Goal: Navigation & Orientation: Find specific page/section

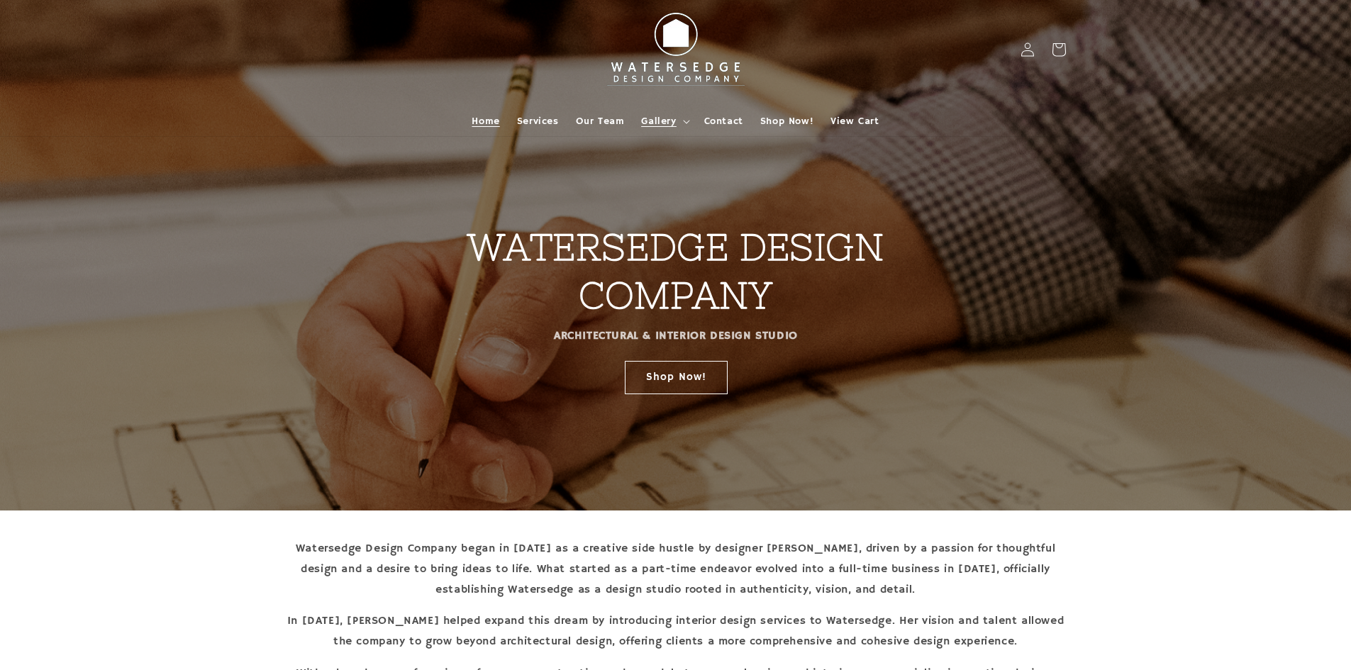
click at [651, 118] on span "Gallery" at bounding box center [658, 121] width 35 height 13
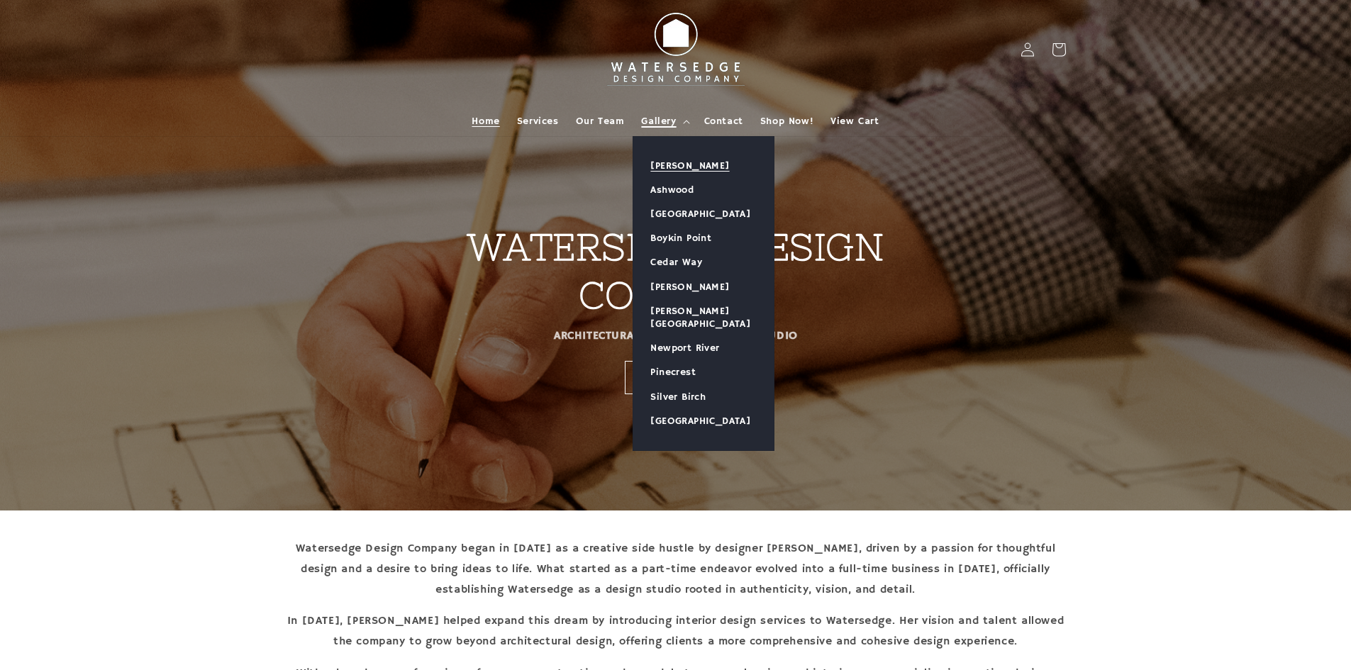
click at [679, 163] on link "[PERSON_NAME]" at bounding box center [703, 166] width 140 height 24
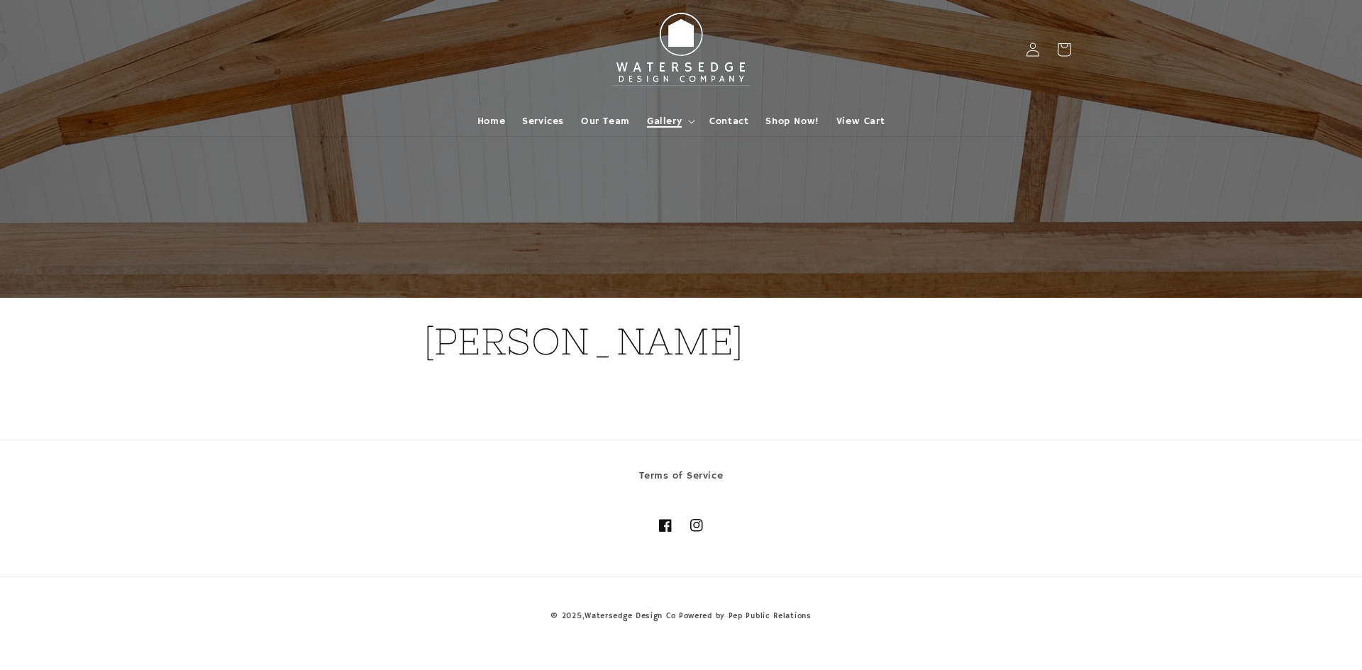
click at [678, 116] on span "Gallery" at bounding box center [664, 121] width 35 height 13
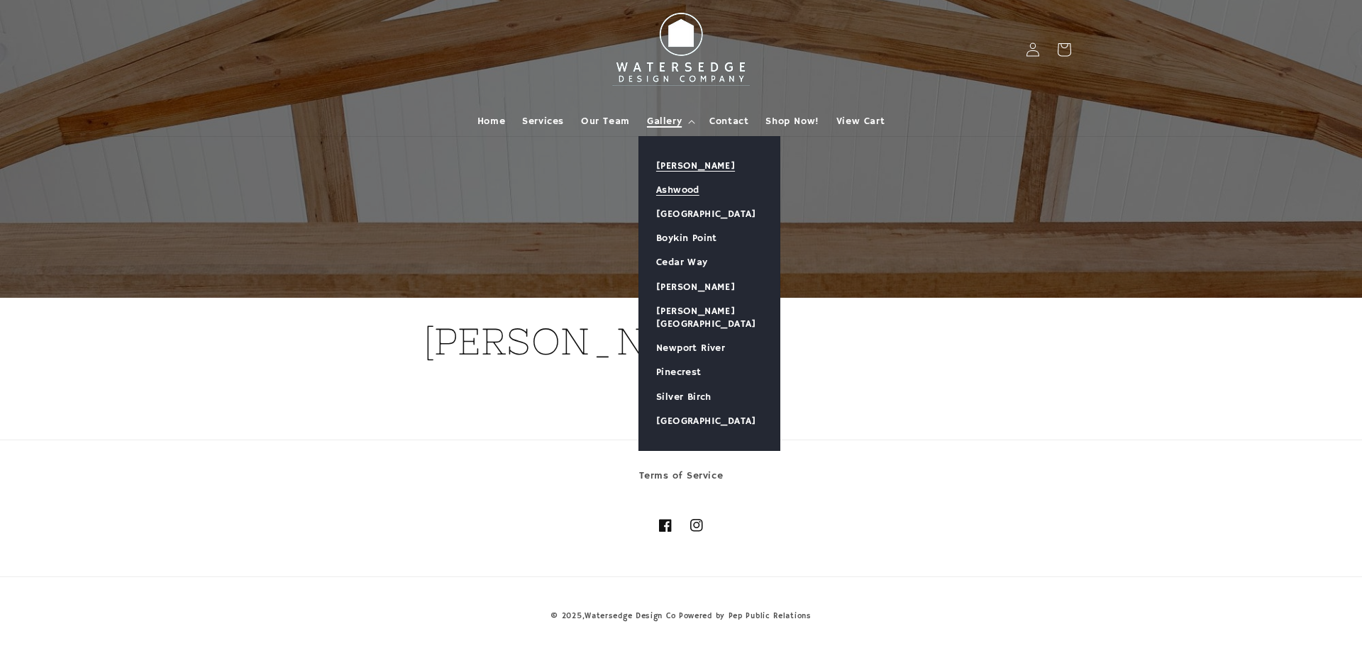
click at [670, 189] on link "Ashwood" at bounding box center [709, 190] width 140 height 24
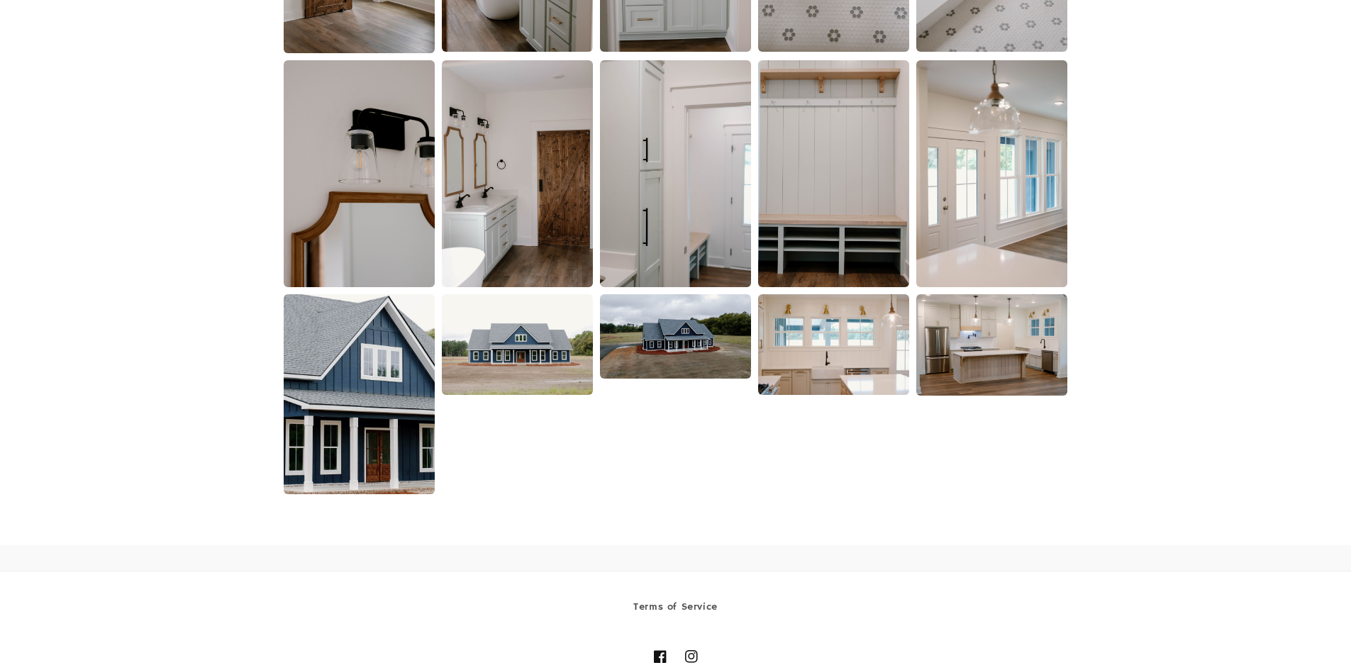
scroll to position [2118, 0]
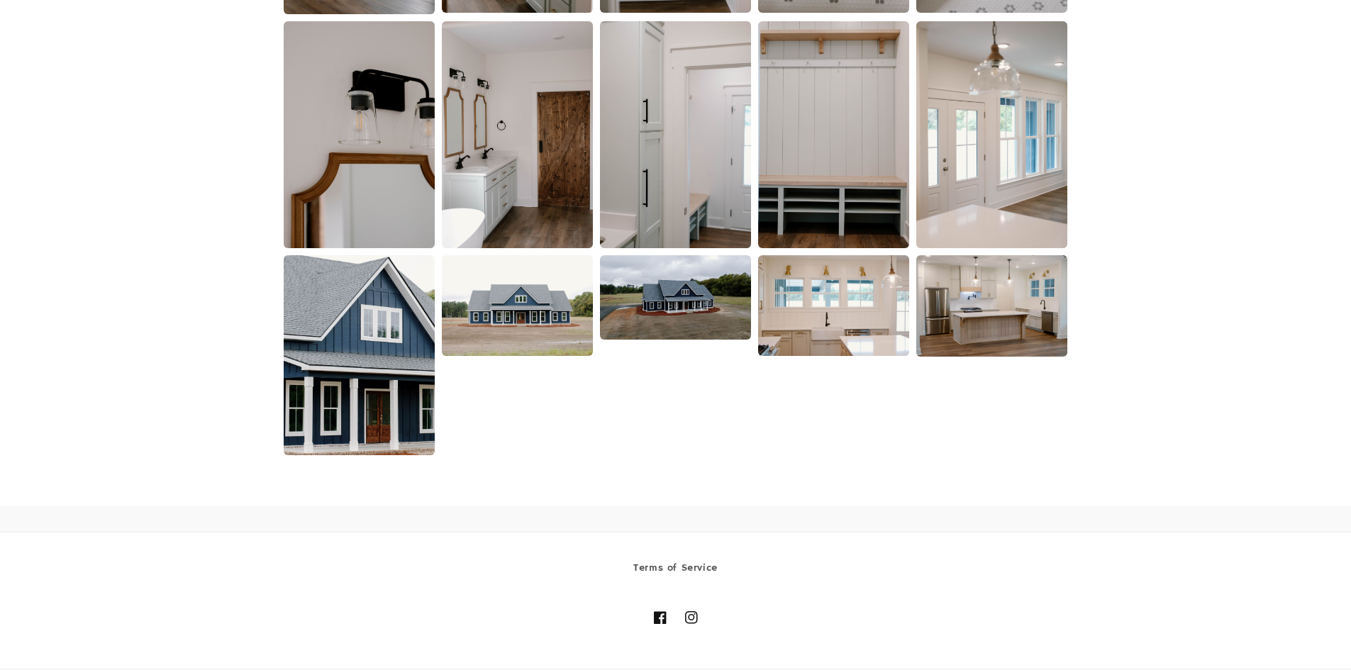
click at [692, 321] on img at bounding box center [675, 297] width 151 height 85
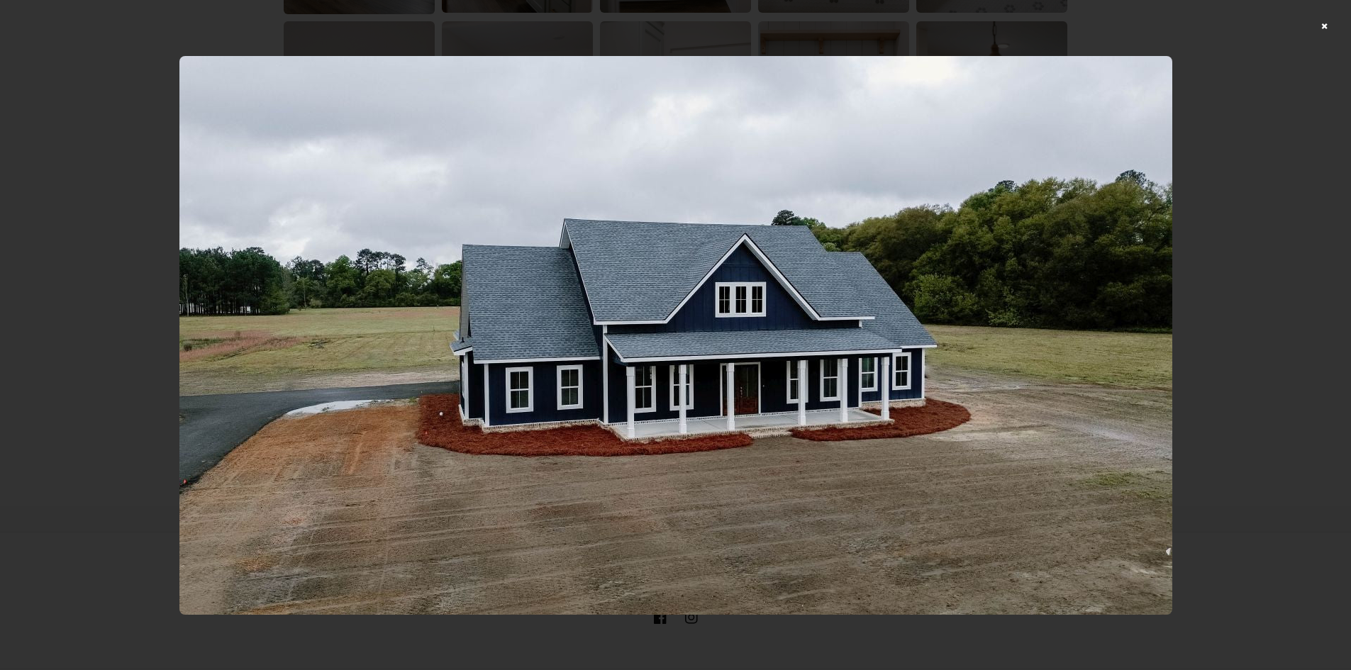
click at [1334, 26] on div at bounding box center [675, 335] width 1351 height 670
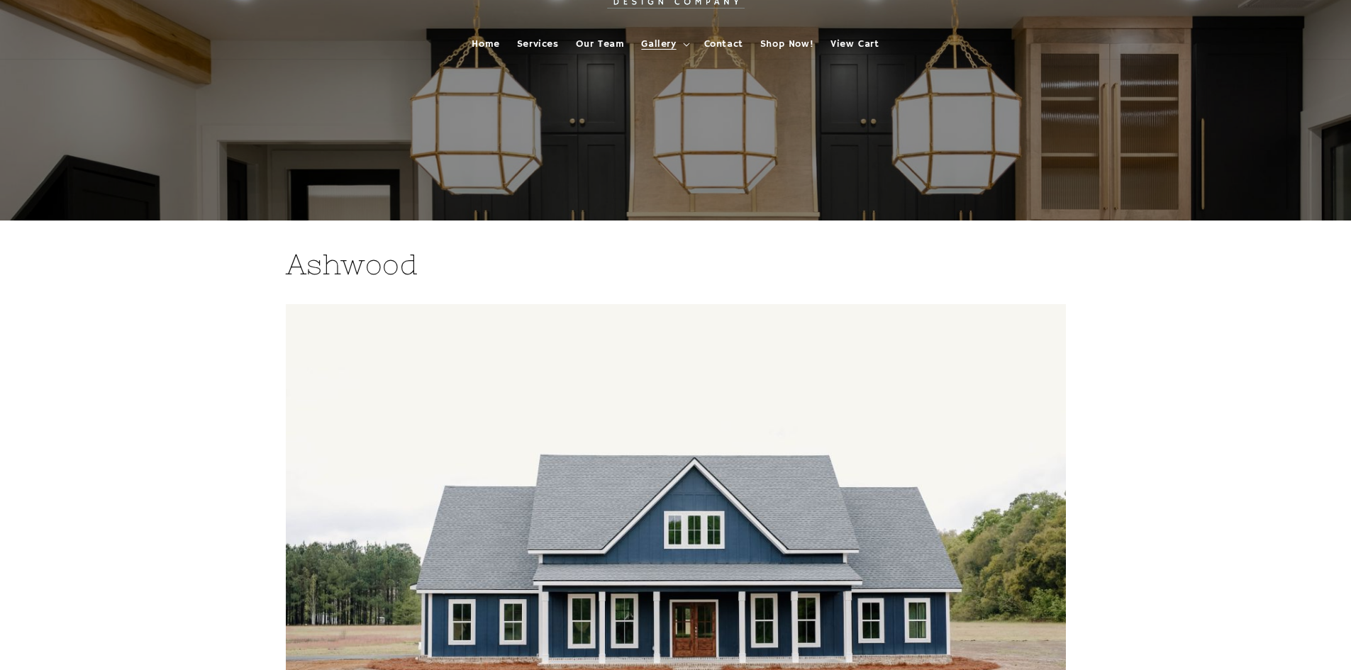
scroll to position [0, 0]
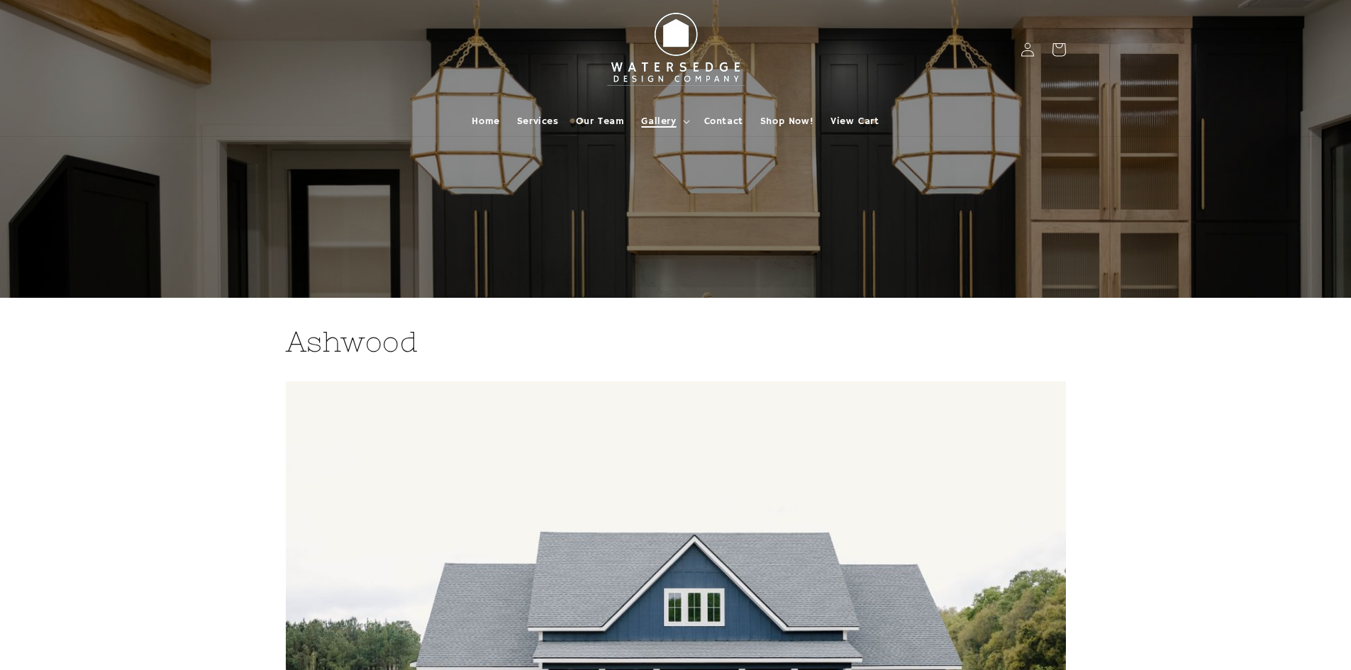
click at [659, 122] on span "Gallery" at bounding box center [658, 121] width 35 height 13
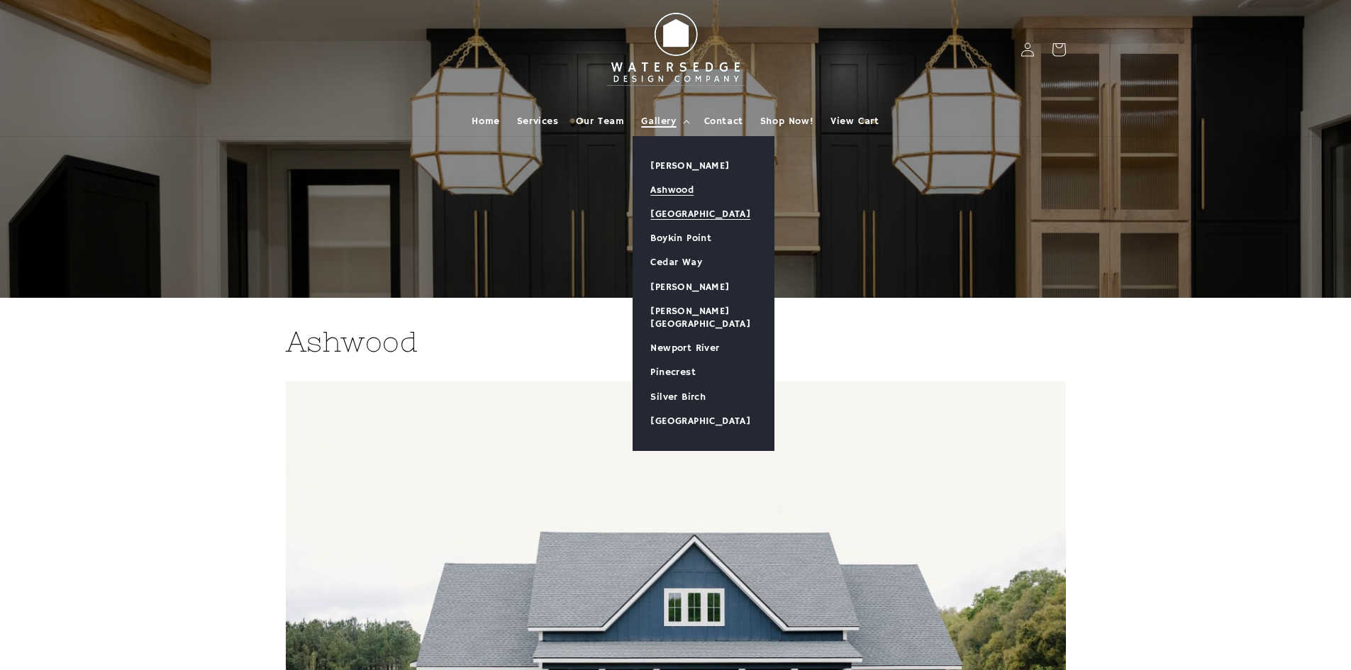
click at [680, 208] on link "[GEOGRAPHIC_DATA]" at bounding box center [703, 214] width 140 height 24
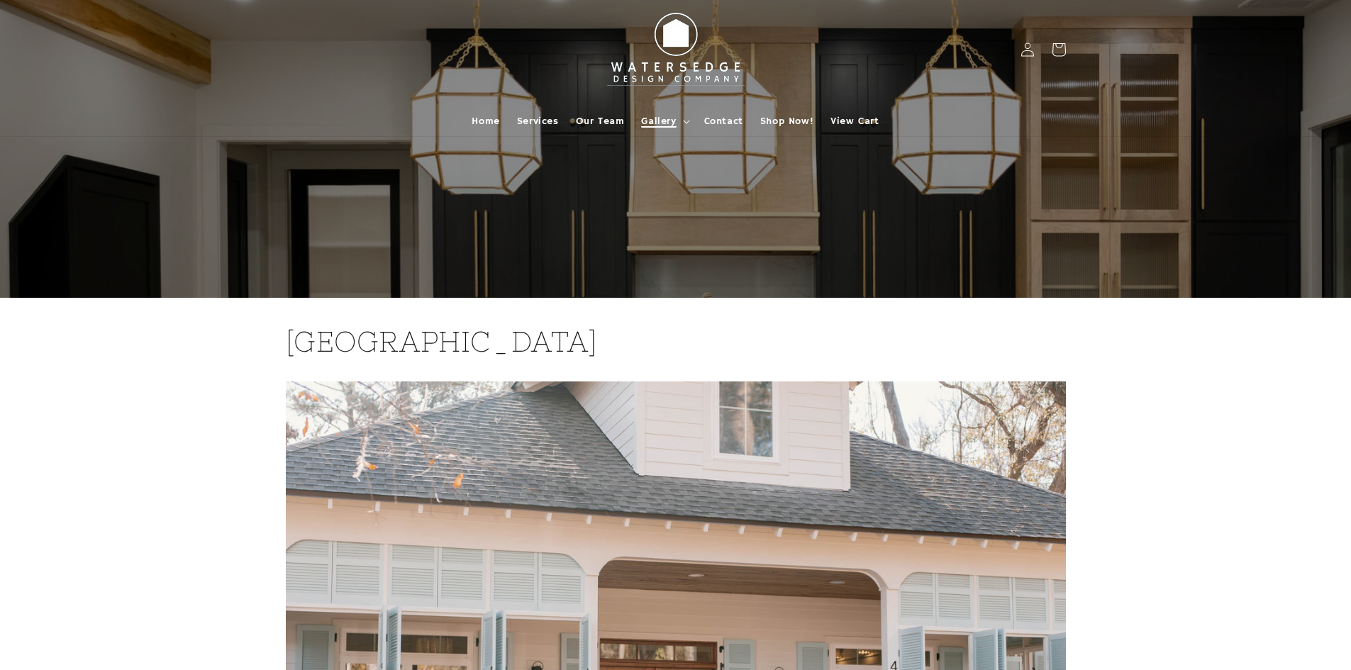
click at [674, 123] on span "Gallery" at bounding box center [658, 121] width 35 height 13
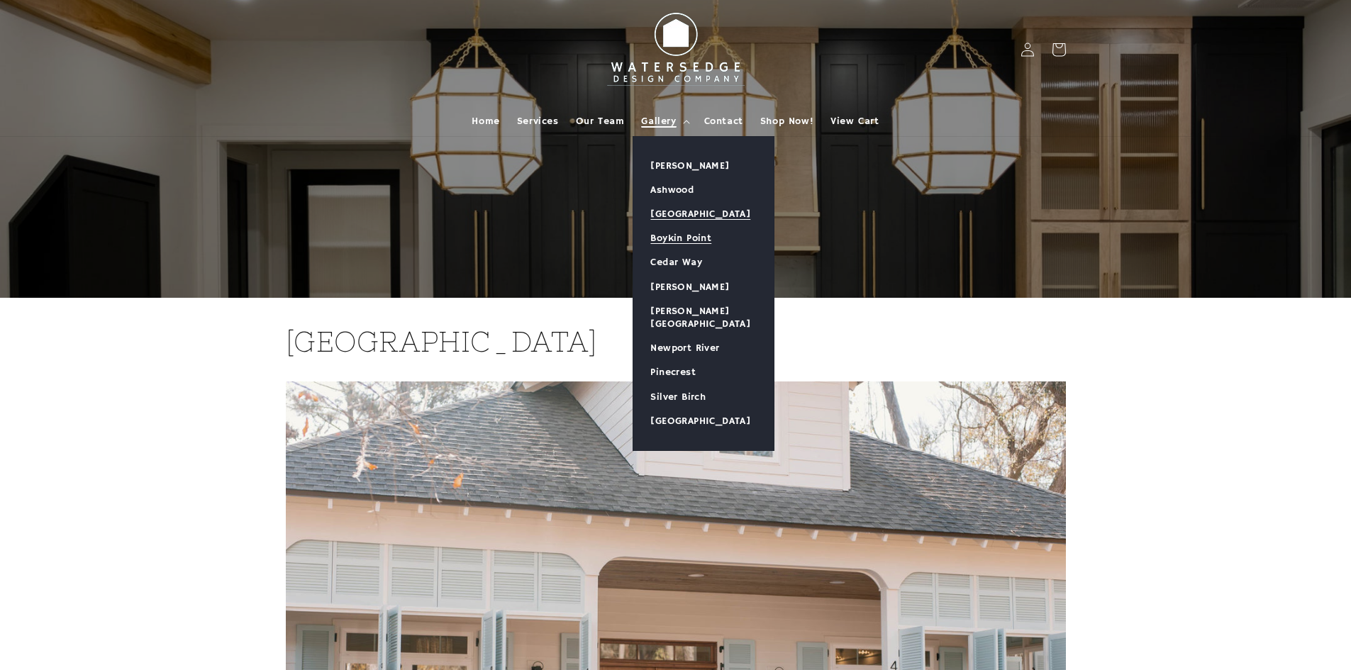
click at [686, 240] on link "Boykin Point" at bounding box center [703, 238] width 140 height 24
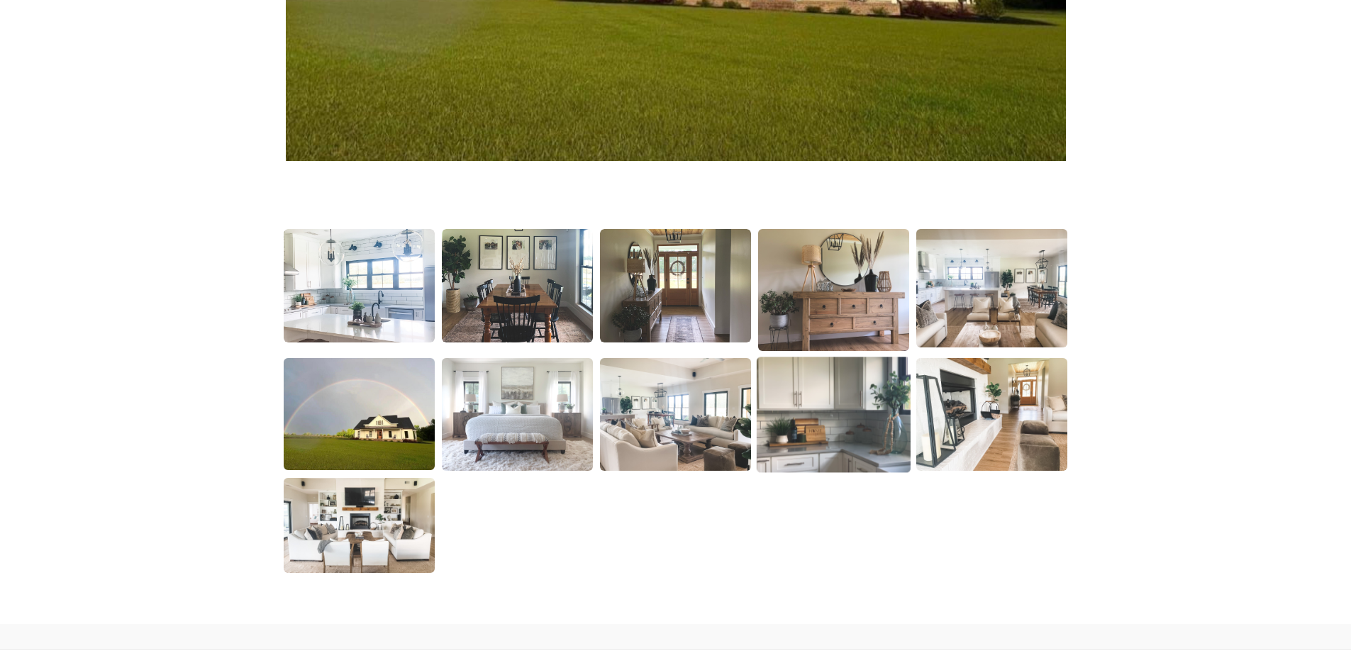
scroll to position [496, 0]
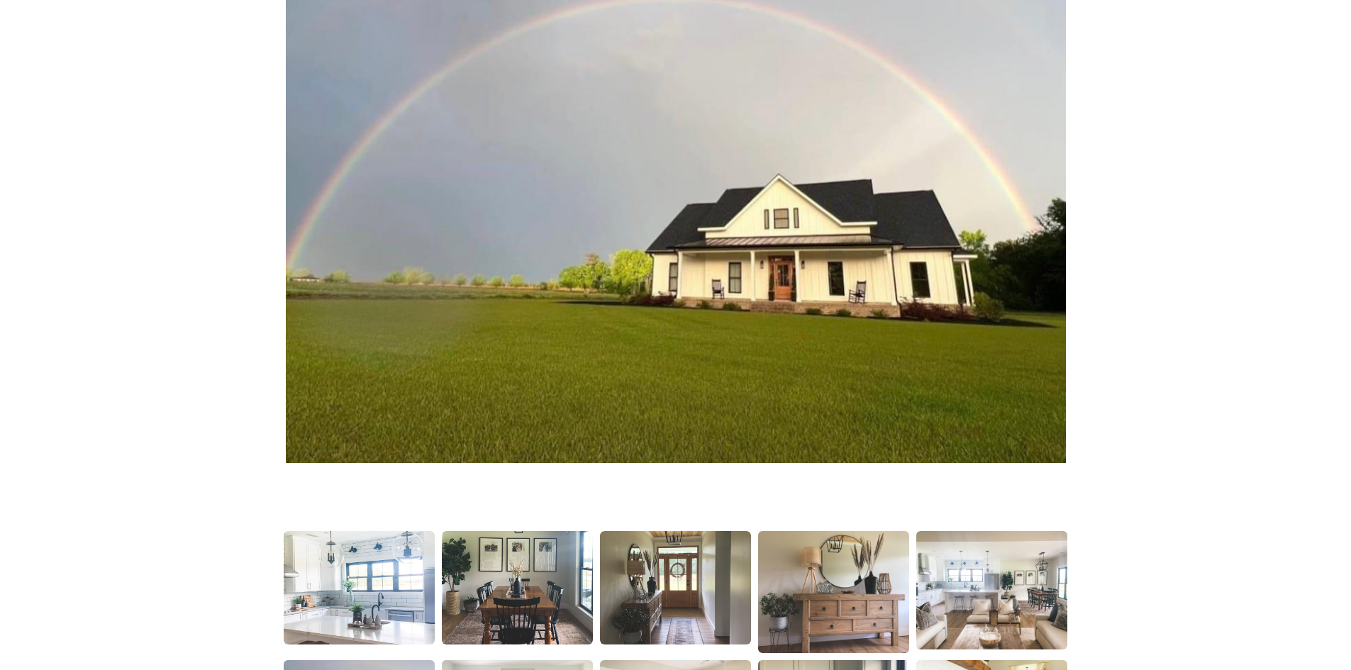
click at [850, 294] on img at bounding box center [676, 174] width 780 height 578
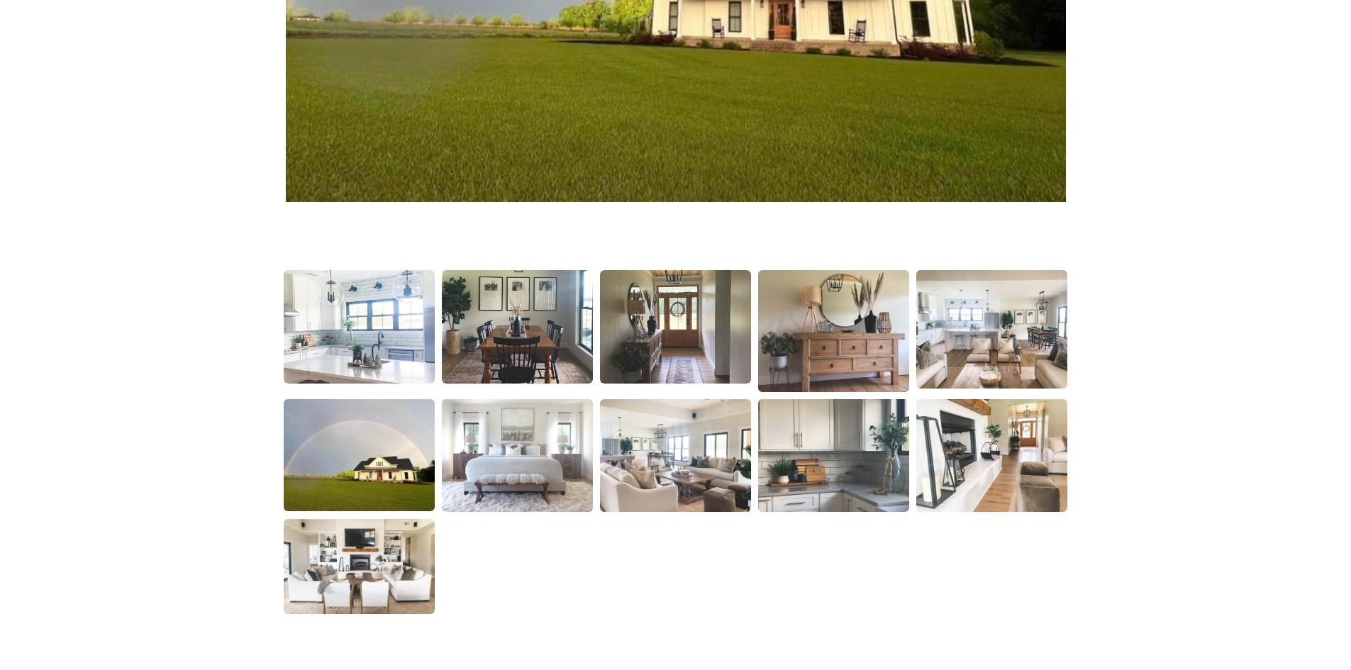
scroll to position [780, 0]
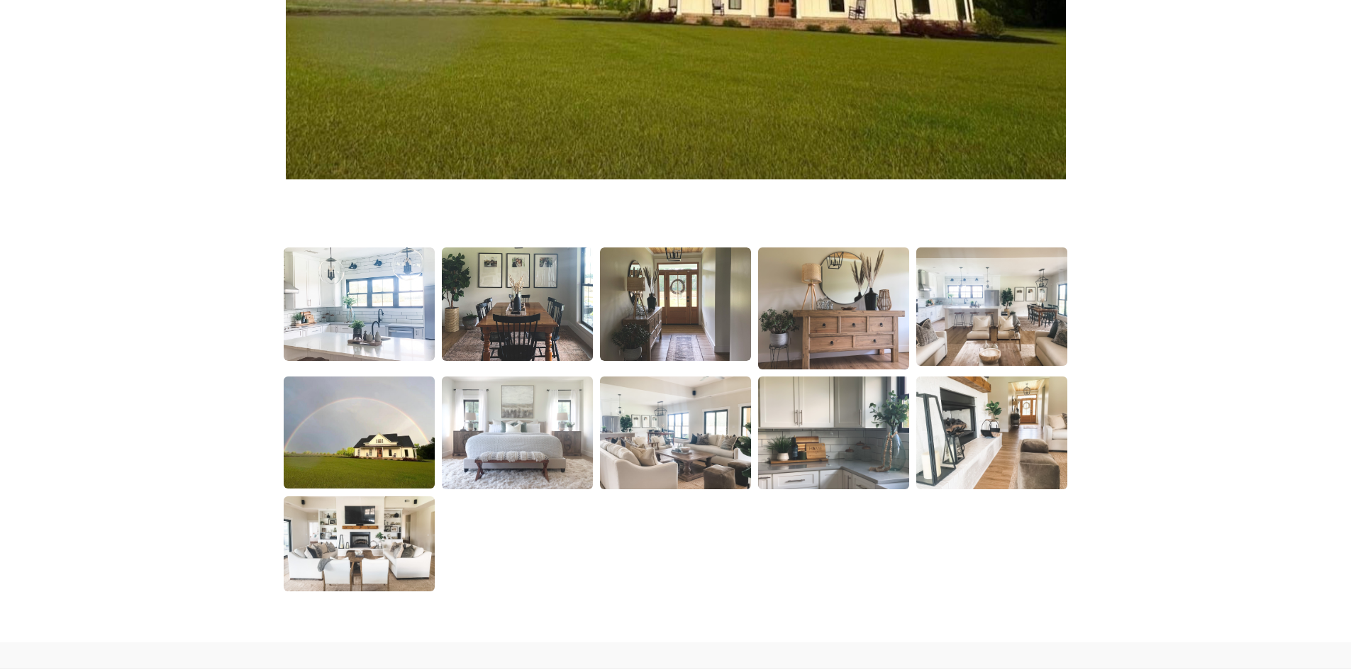
click at [538, 326] on img at bounding box center [517, 305] width 154 height 116
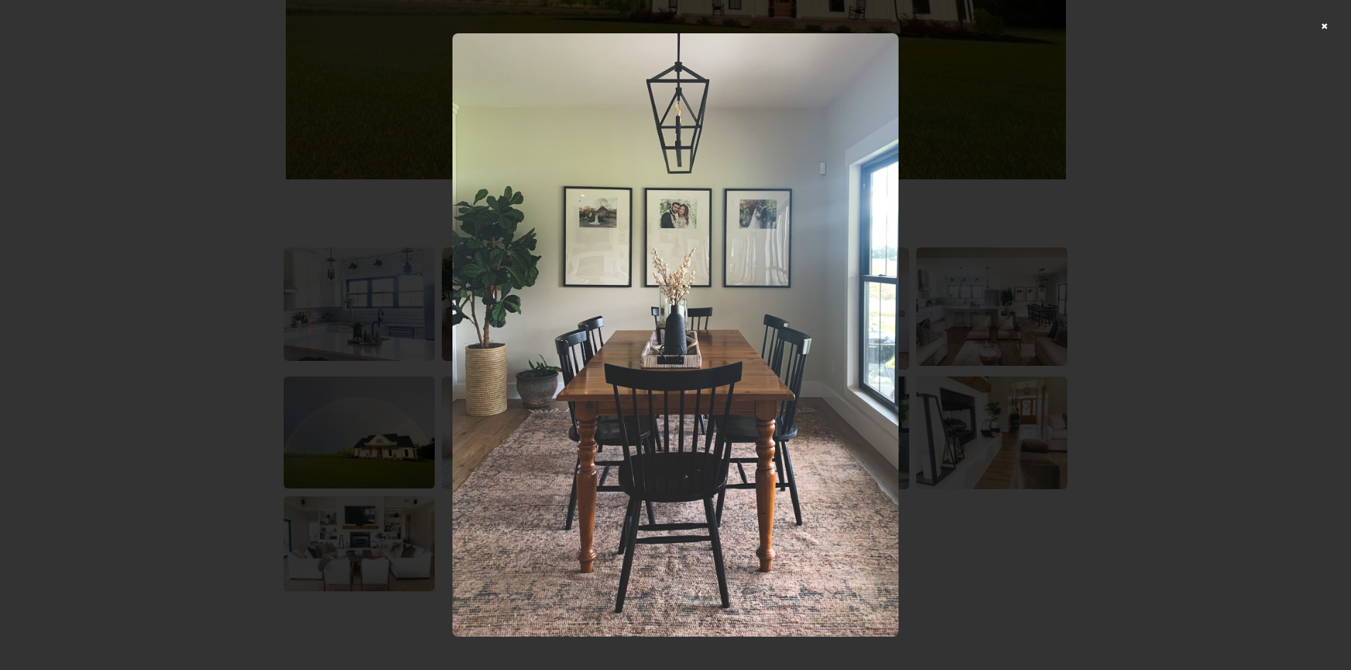
click at [671, 326] on img at bounding box center [675, 334] width 447 height 603
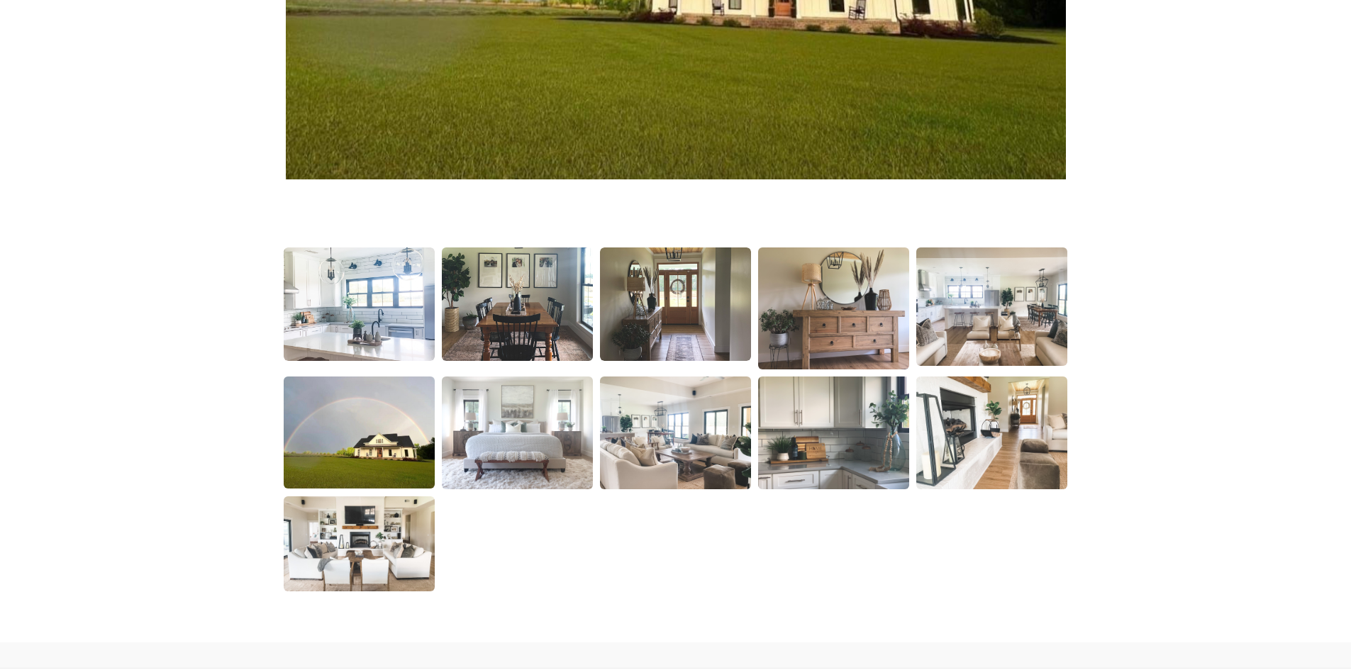
click at [584, 320] on img at bounding box center [517, 305] width 154 height 116
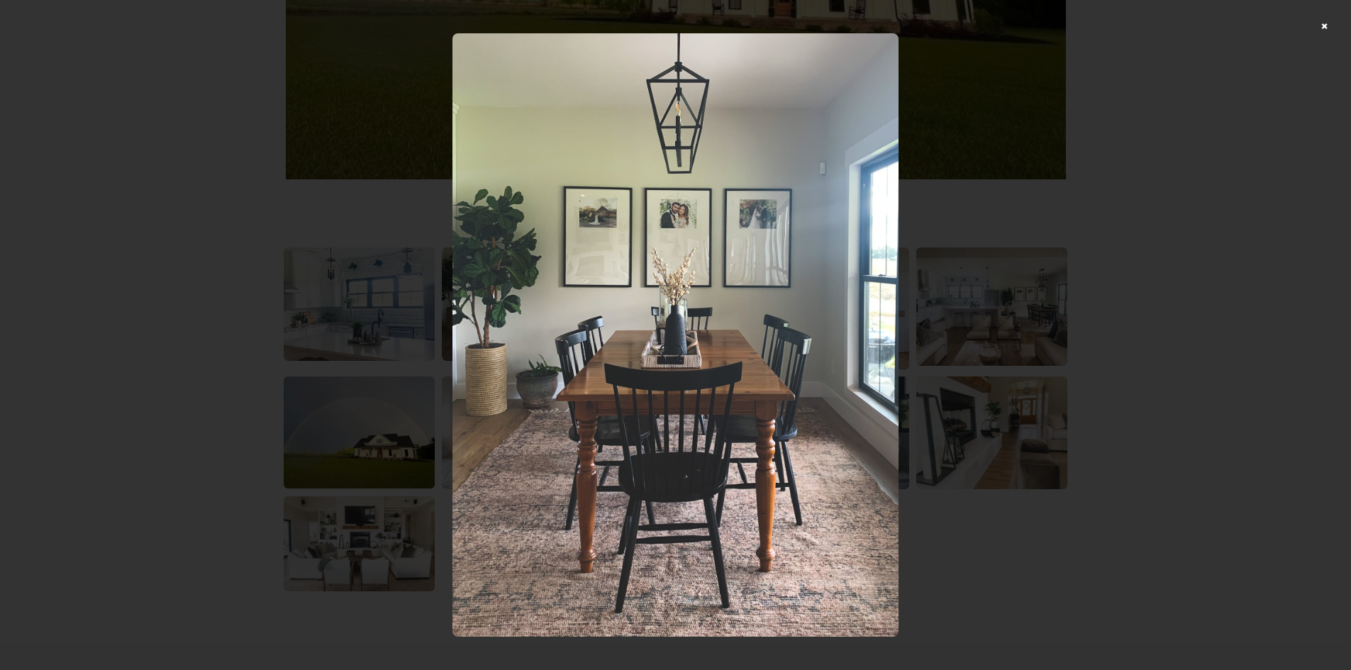
click at [685, 346] on img at bounding box center [675, 334] width 447 height 603
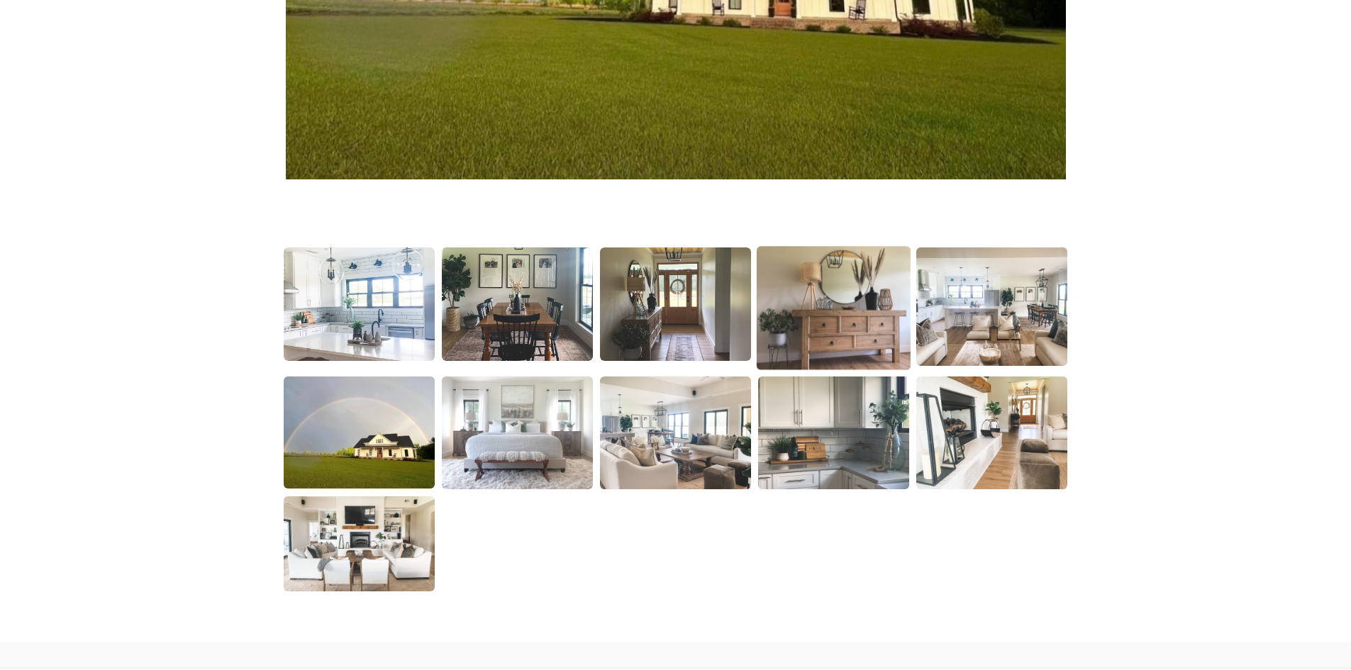
click at [862, 337] on img at bounding box center [834, 309] width 154 height 124
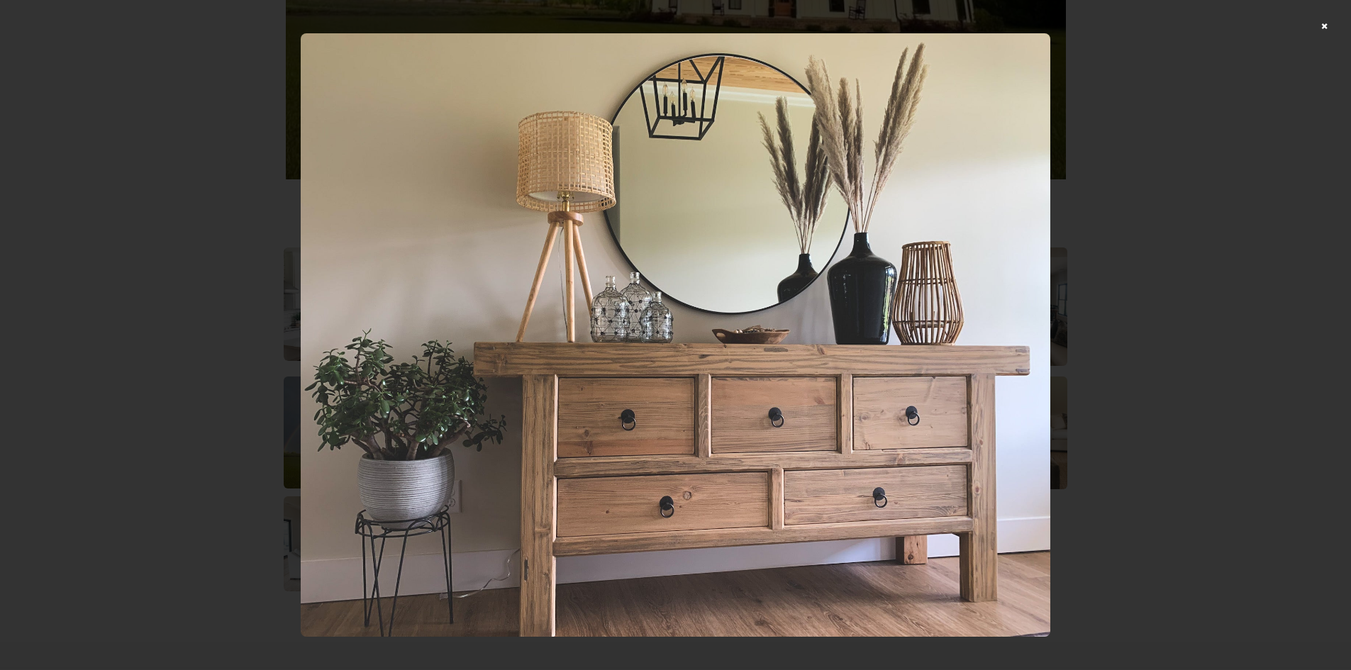
click at [713, 443] on img at bounding box center [676, 334] width 750 height 603
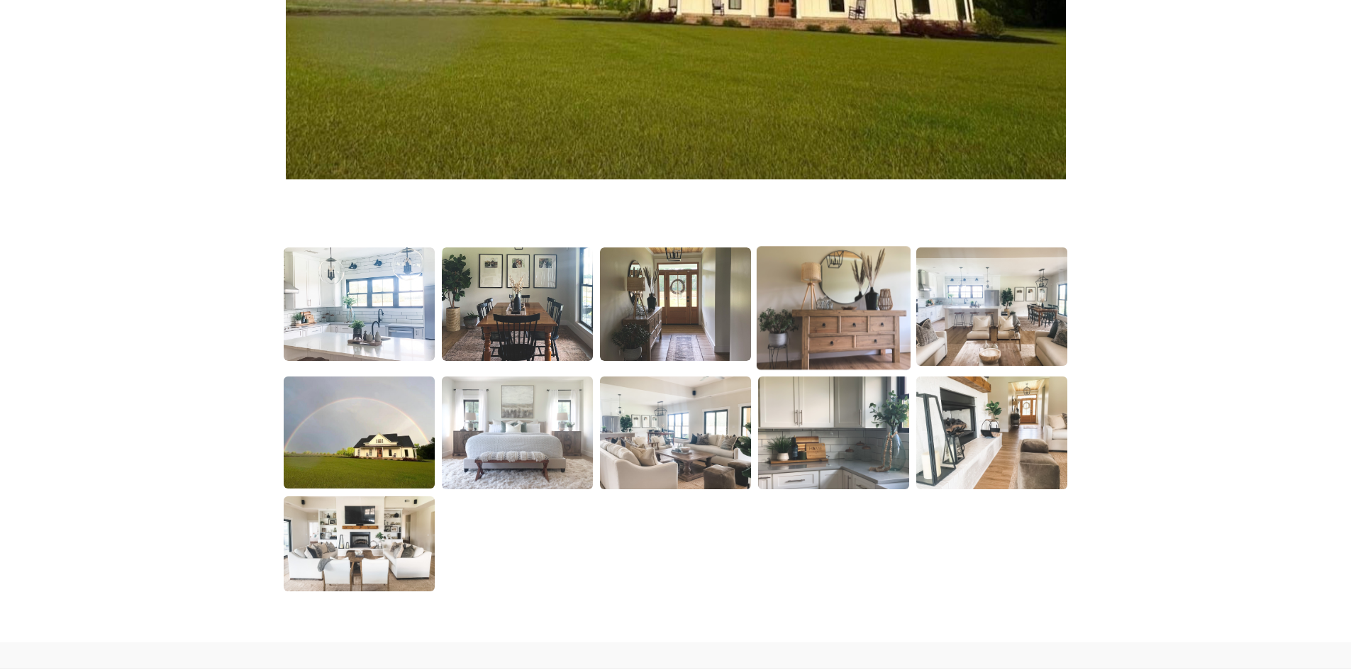
click at [883, 320] on img at bounding box center [834, 309] width 154 height 124
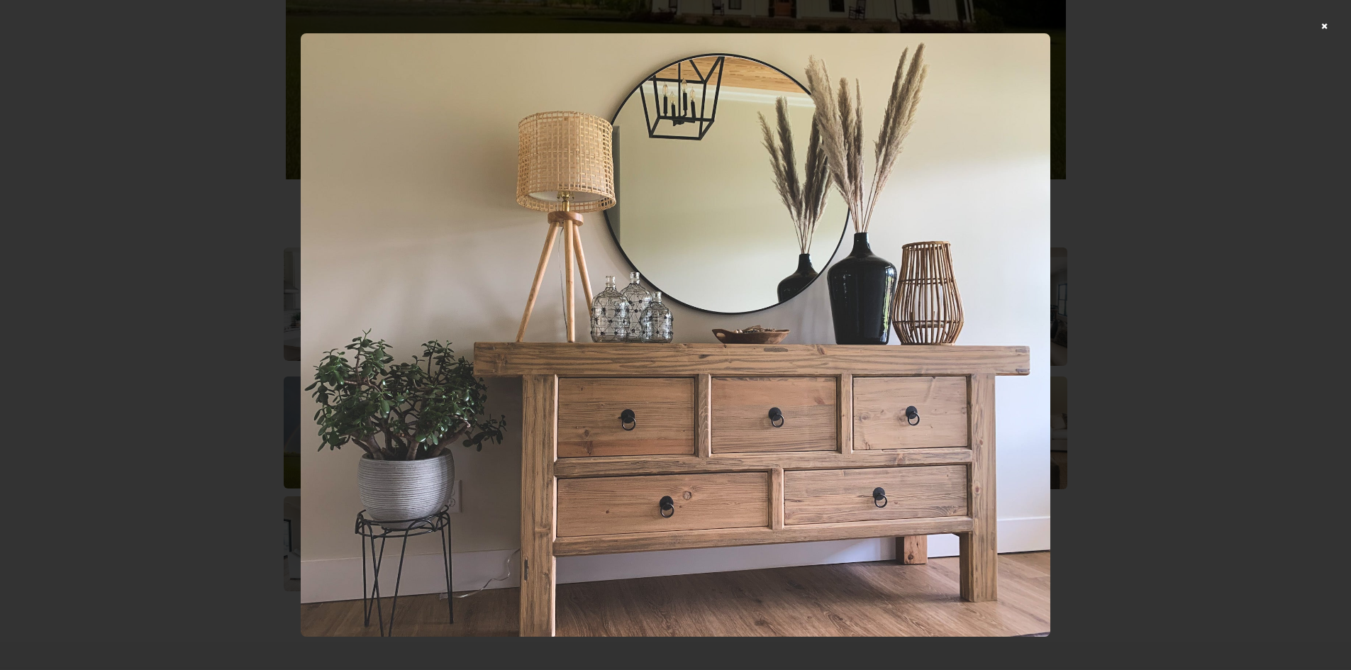
click at [1333, 22] on div at bounding box center [675, 335] width 1351 height 670
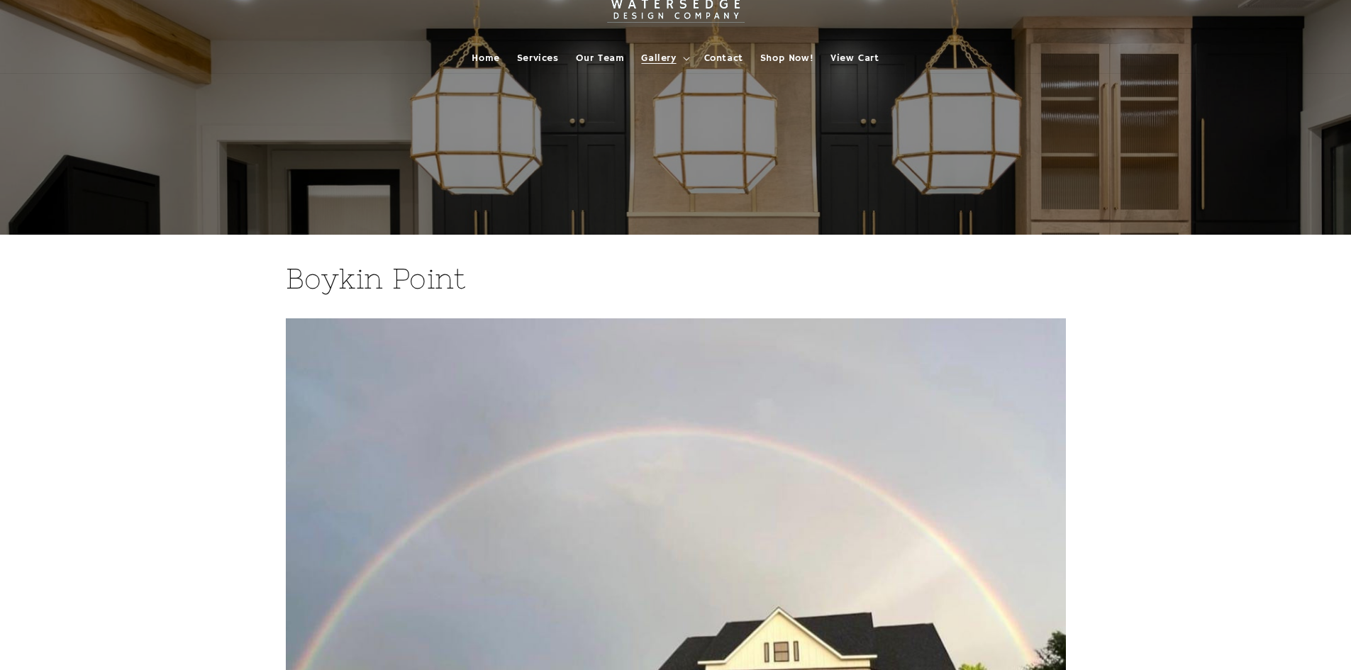
scroll to position [0, 0]
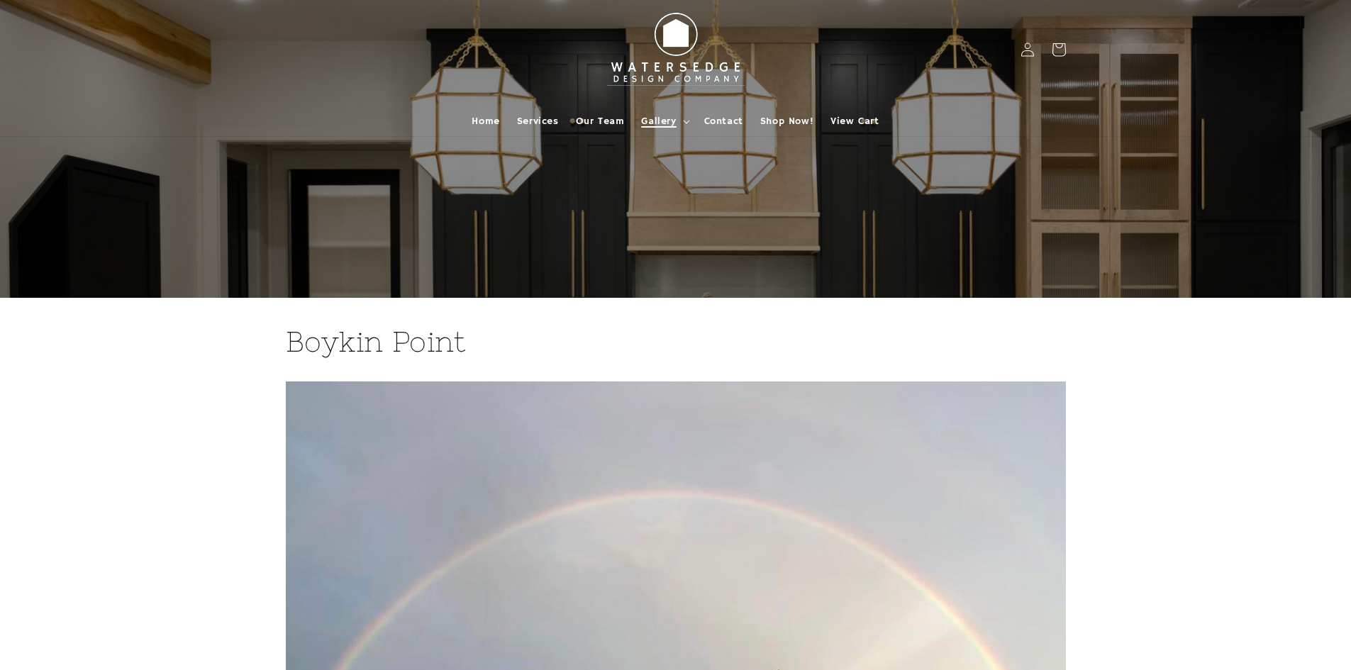
click at [667, 119] on span "Gallery" at bounding box center [658, 121] width 35 height 13
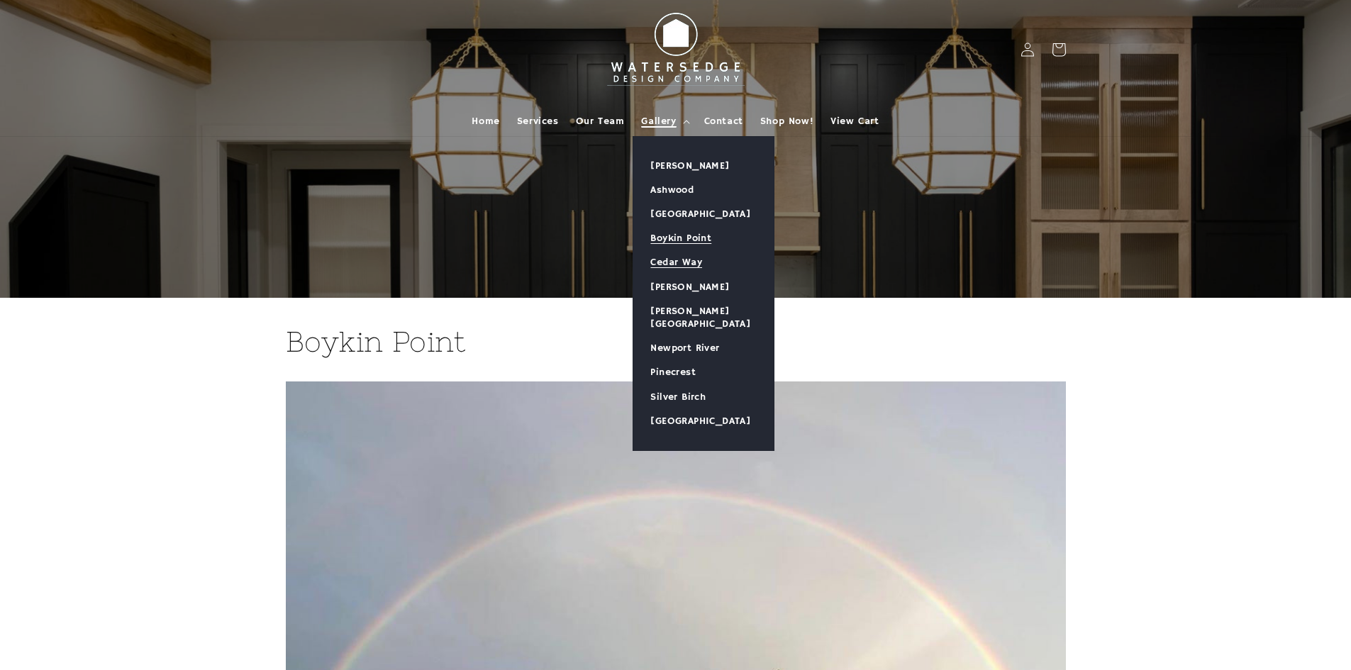
click at [664, 258] on link "Cedar Way" at bounding box center [703, 262] width 140 height 24
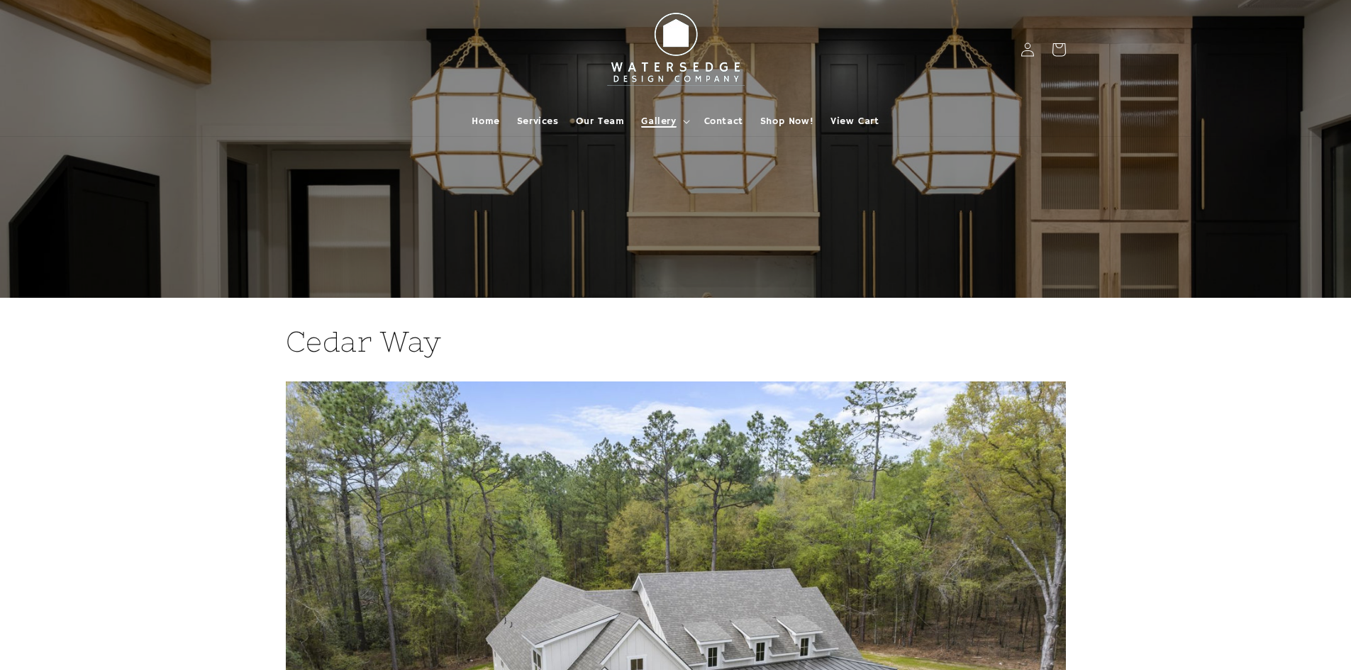
click at [667, 118] on span "Gallery" at bounding box center [658, 121] width 35 height 13
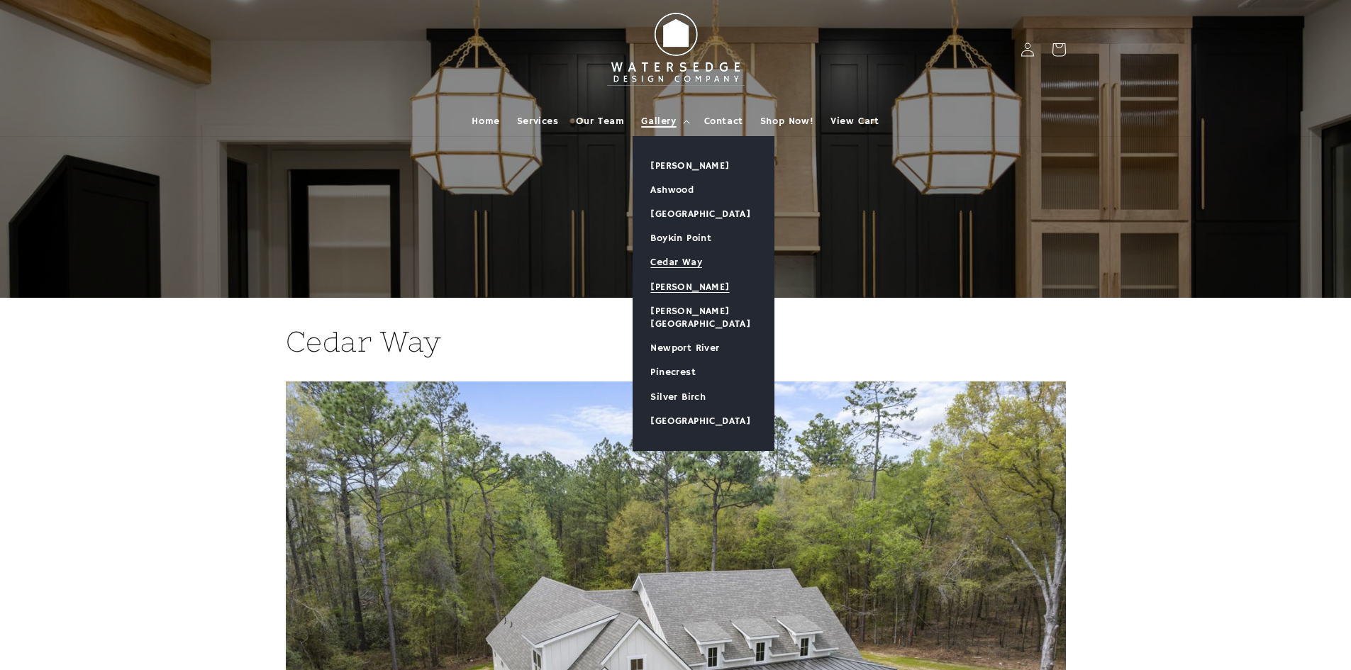
click at [674, 287] on link "[PERSON_NAME]" at bounding box center [703, 287] width 140 height 24
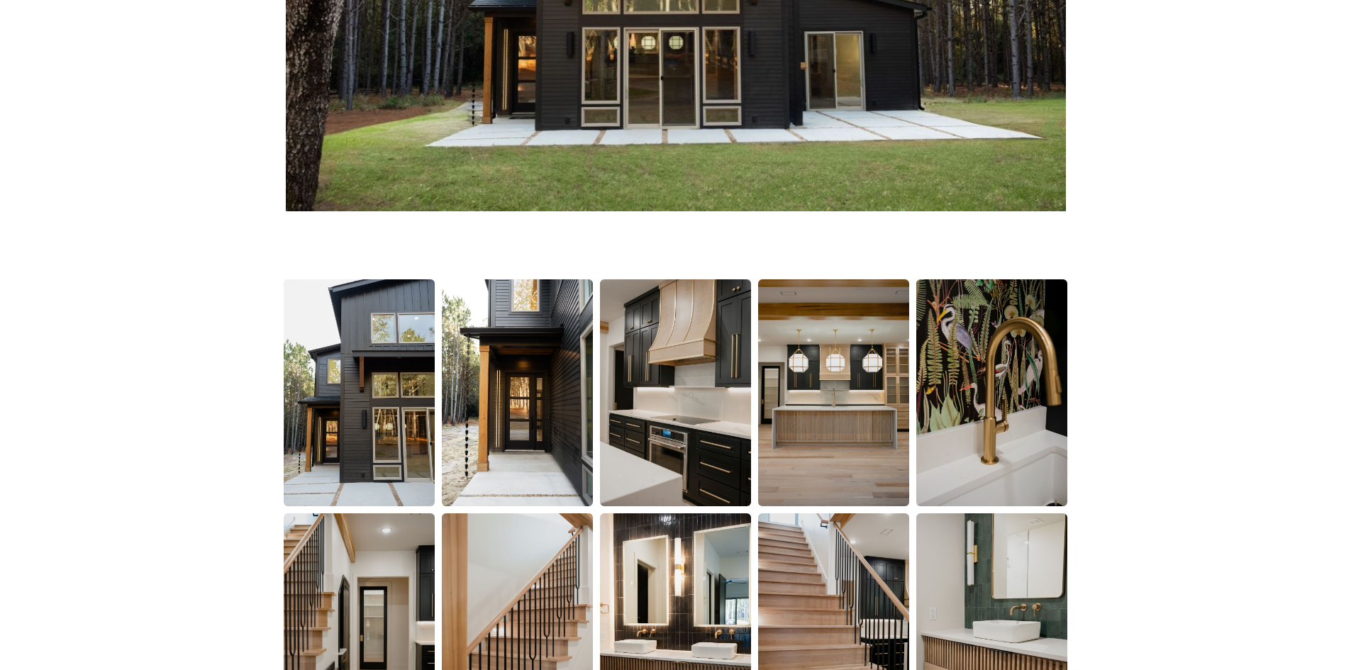
scroll to position [922, 0]
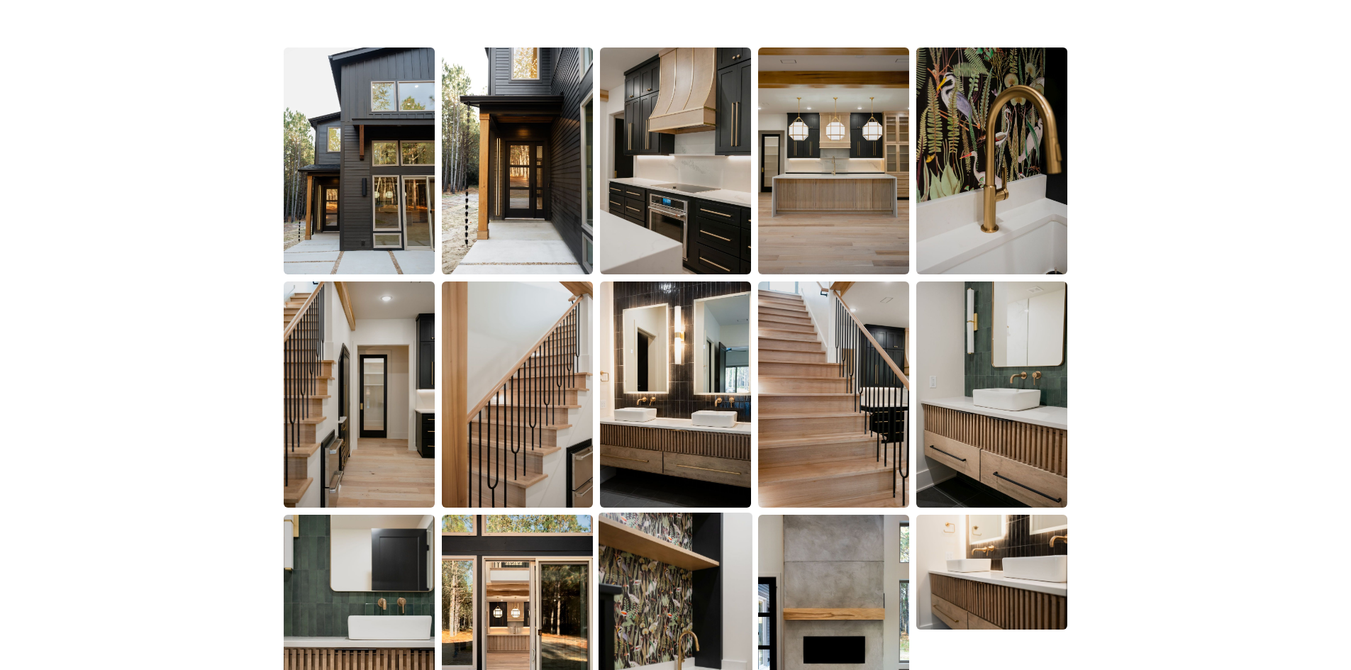
click at [666, 597] on img at bounding box center [676, 628] width 154 height 230
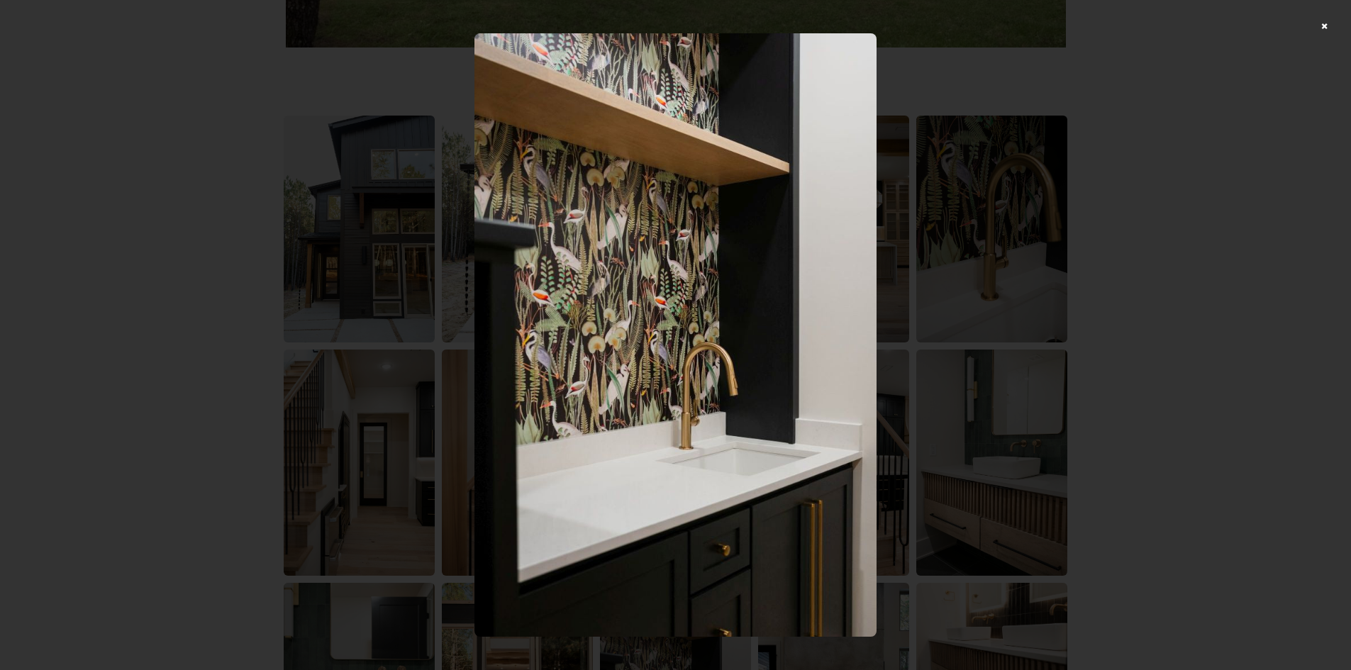
scroll to position [426, 0]
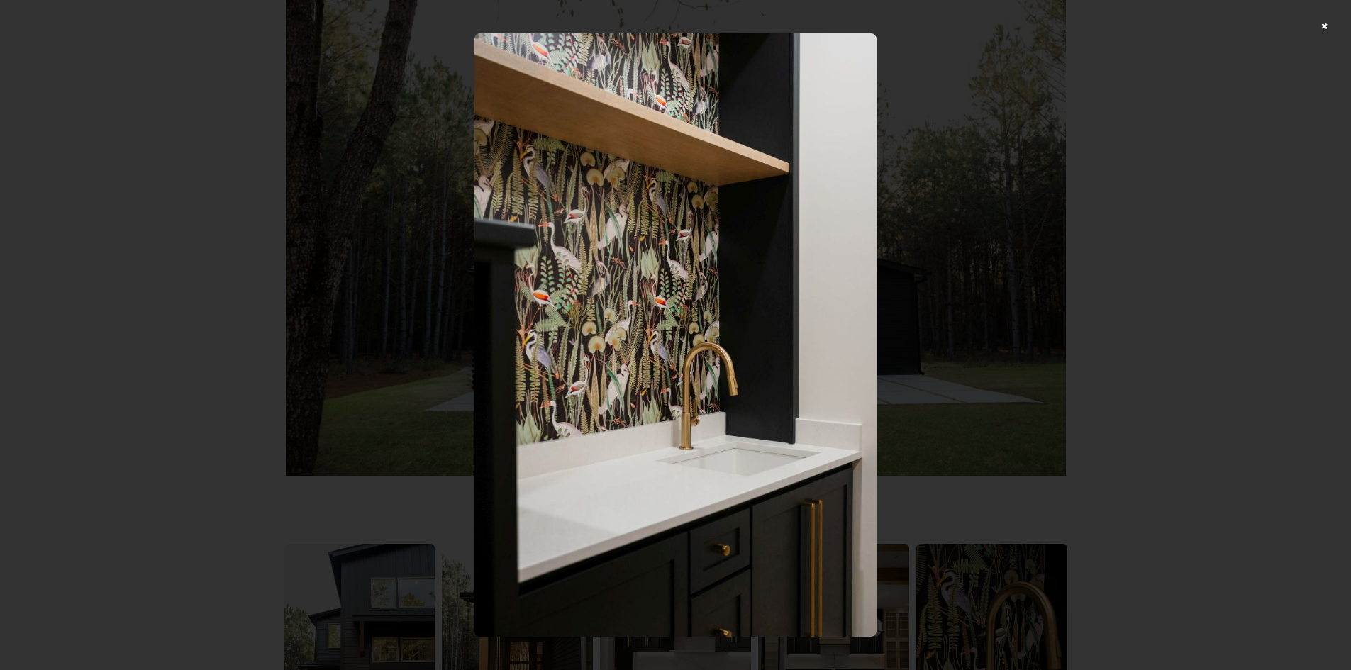
click at [1169, 148] on div at bounding box center [675, 335] width 1351 height 670
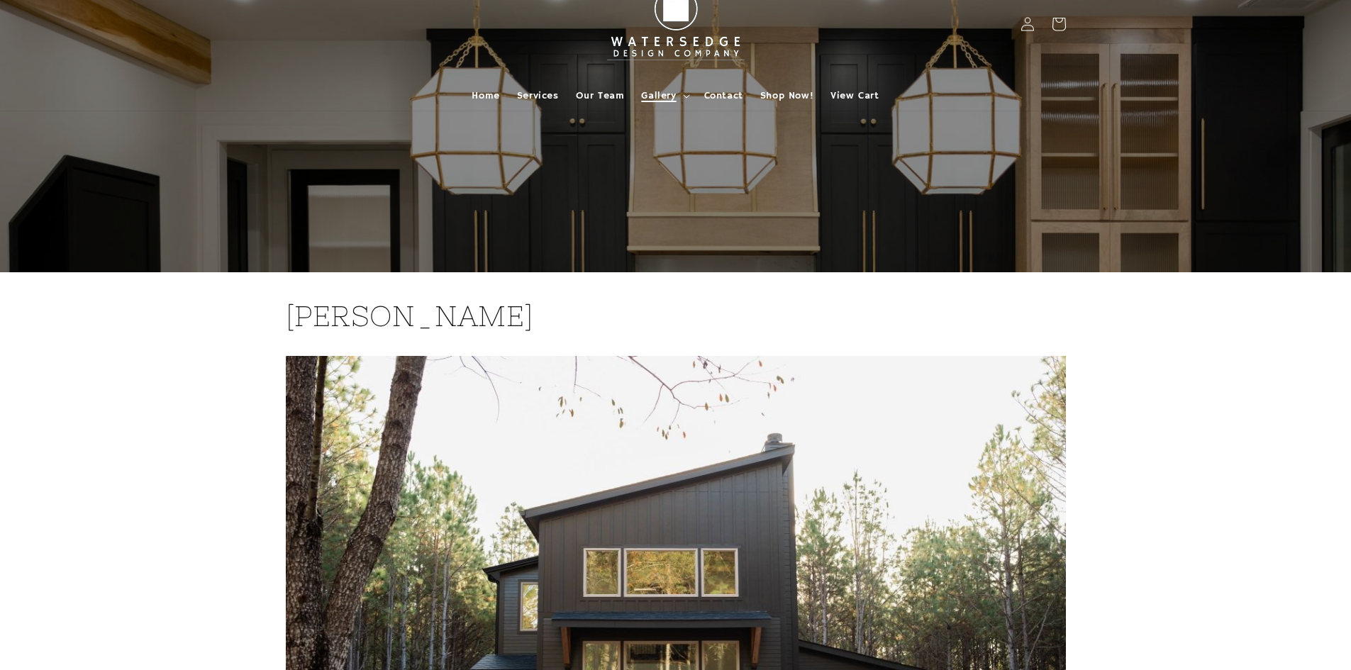
scroll to position [0, 0]
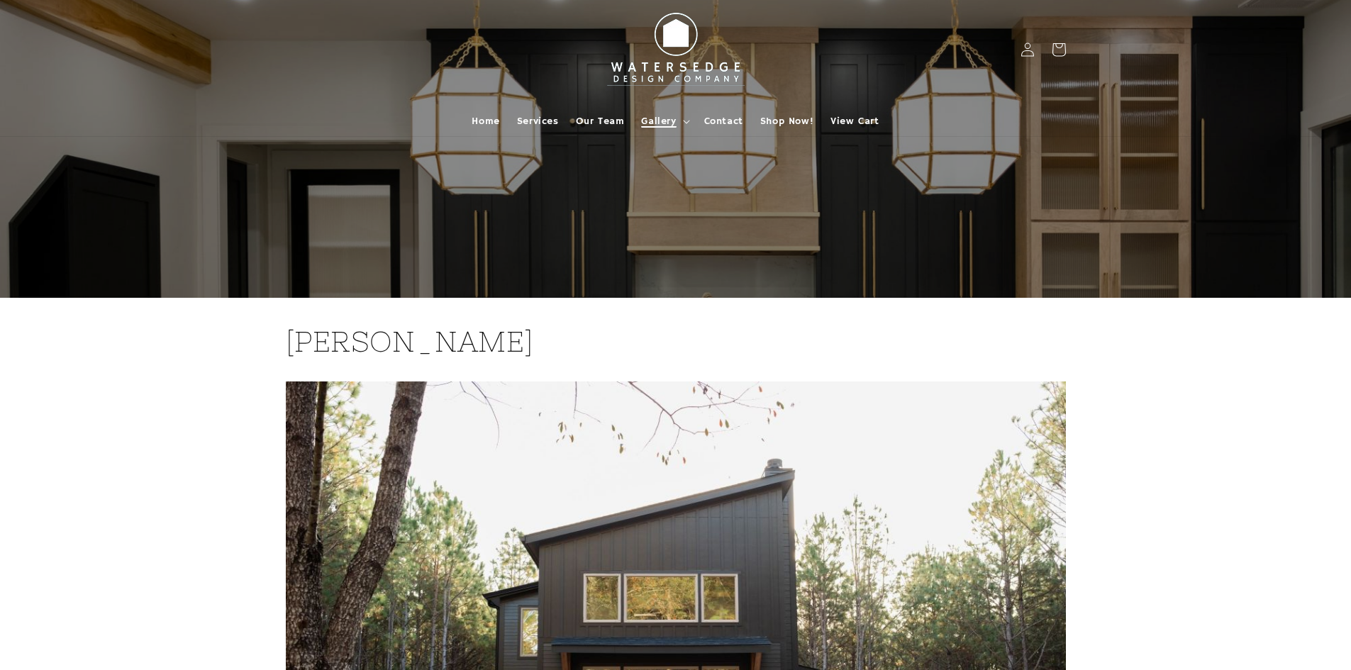
click at [661, 117] on span "Gallery" at bounding box center [658, 121] width 35 height 13
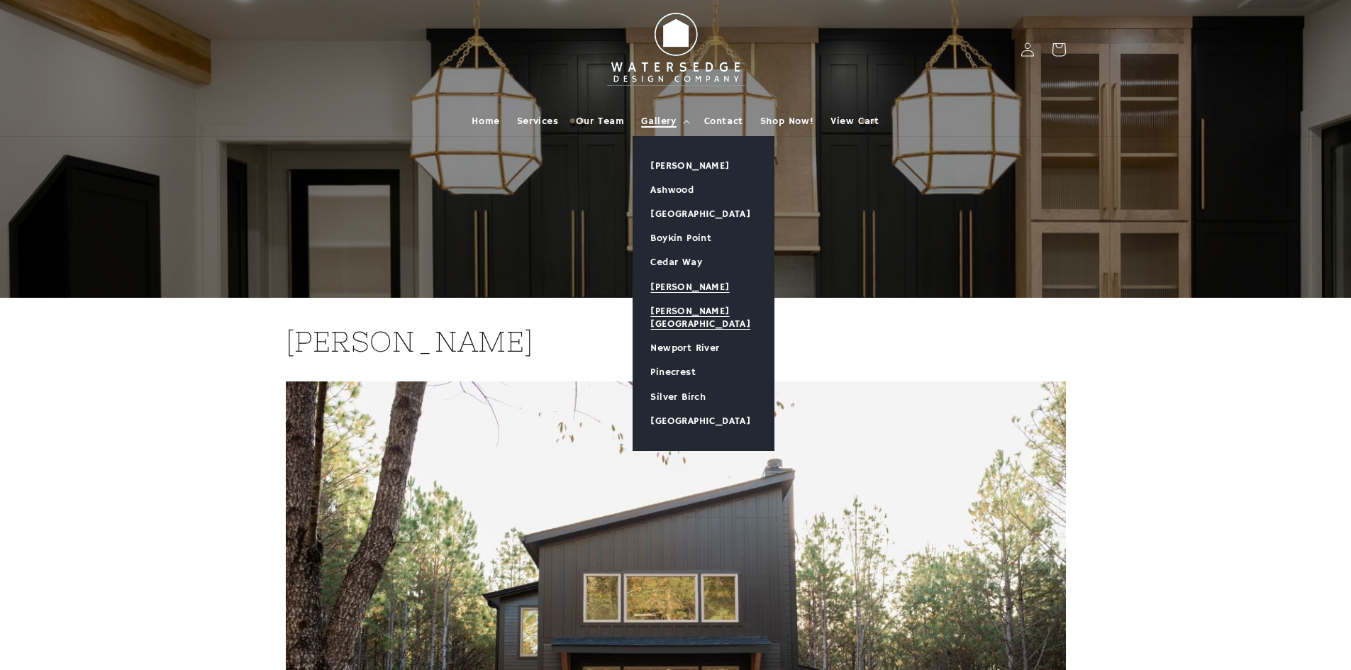
click at [683, 309] on link "[PERSON_NAME][GEOGRAPHIC_DATA]" at bounding box center [703, 317] width 140 height 37
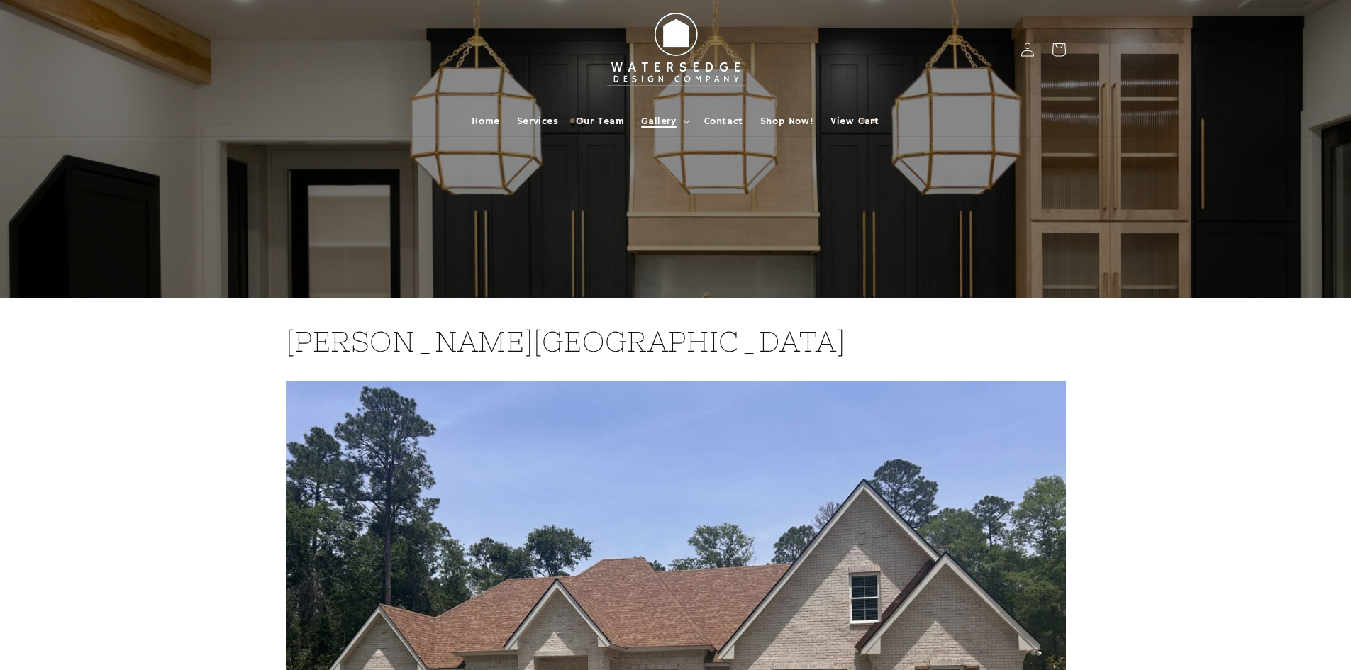
click at [666, 119] on span "Gallery" at bounding box center [658, 121] width 35 height 13
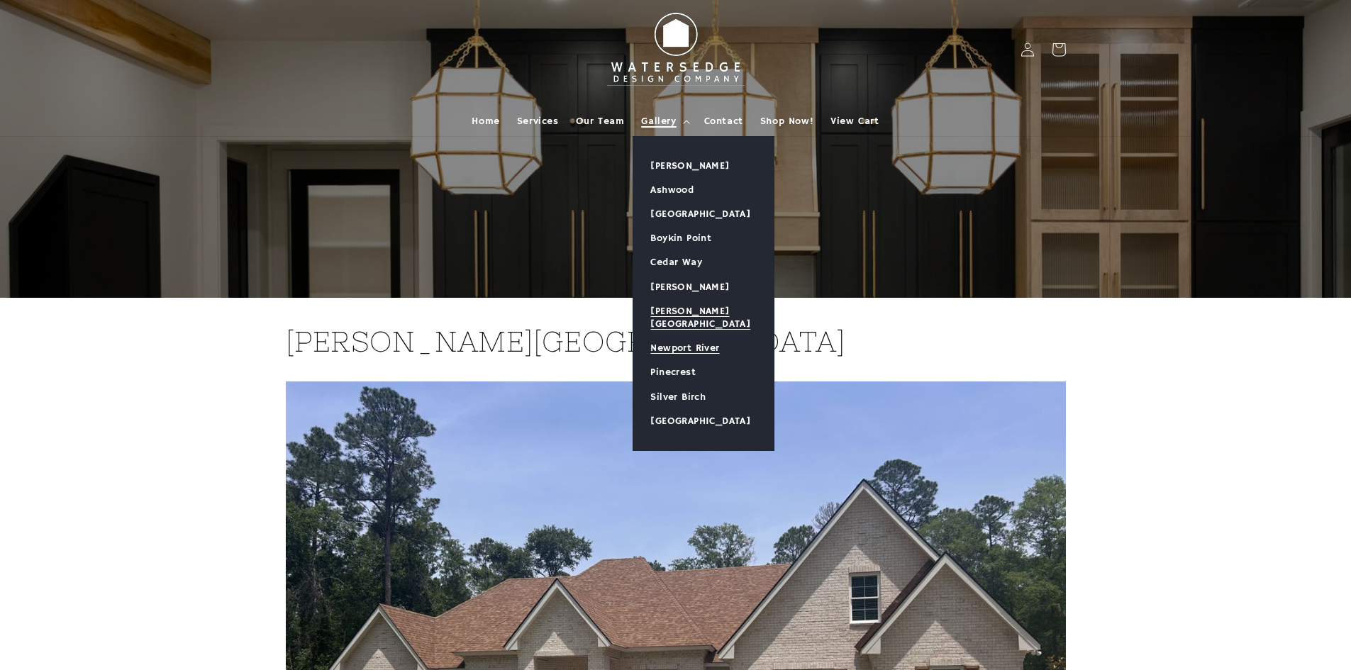
click at [680, 336] on link "Newport River" at bounding box center [703, 348] width 140 height 24
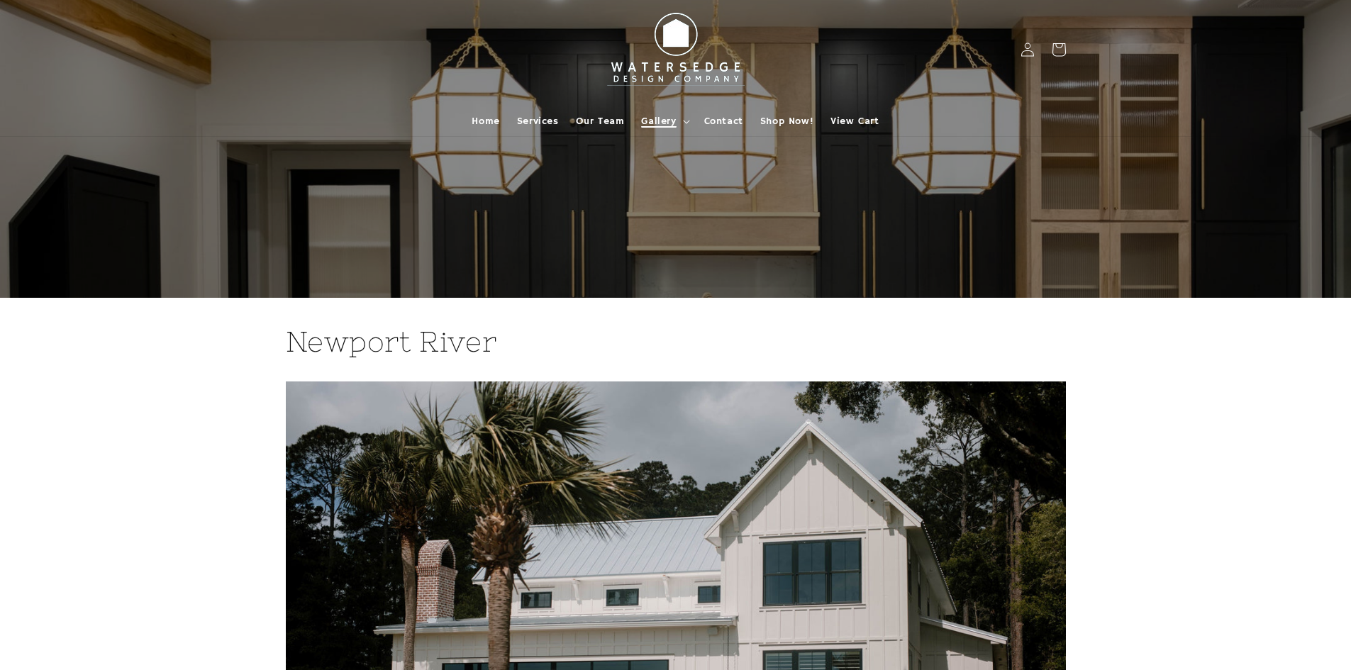
click at [669, 120] on span "Gallery" at bounding box center [658, 121] width 35 height 13
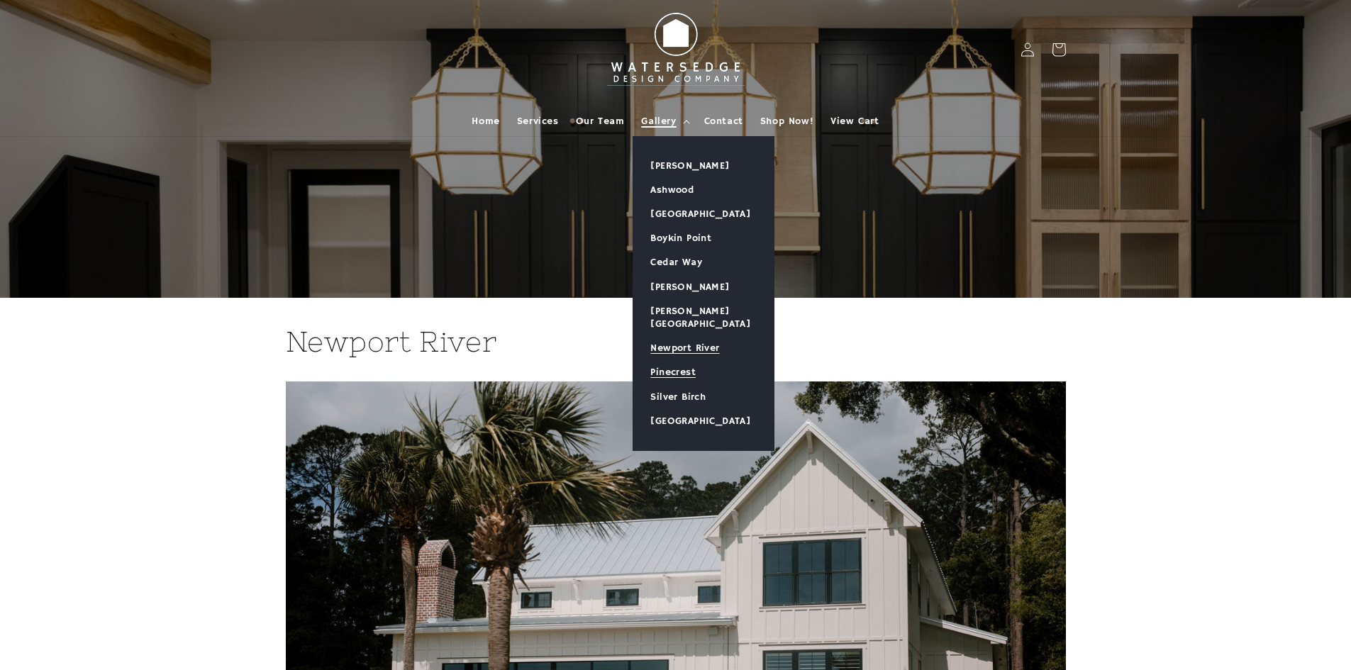
click at [679, 360] on link "Pinecrest" at bounding box center [703, 372] width 140 height 24
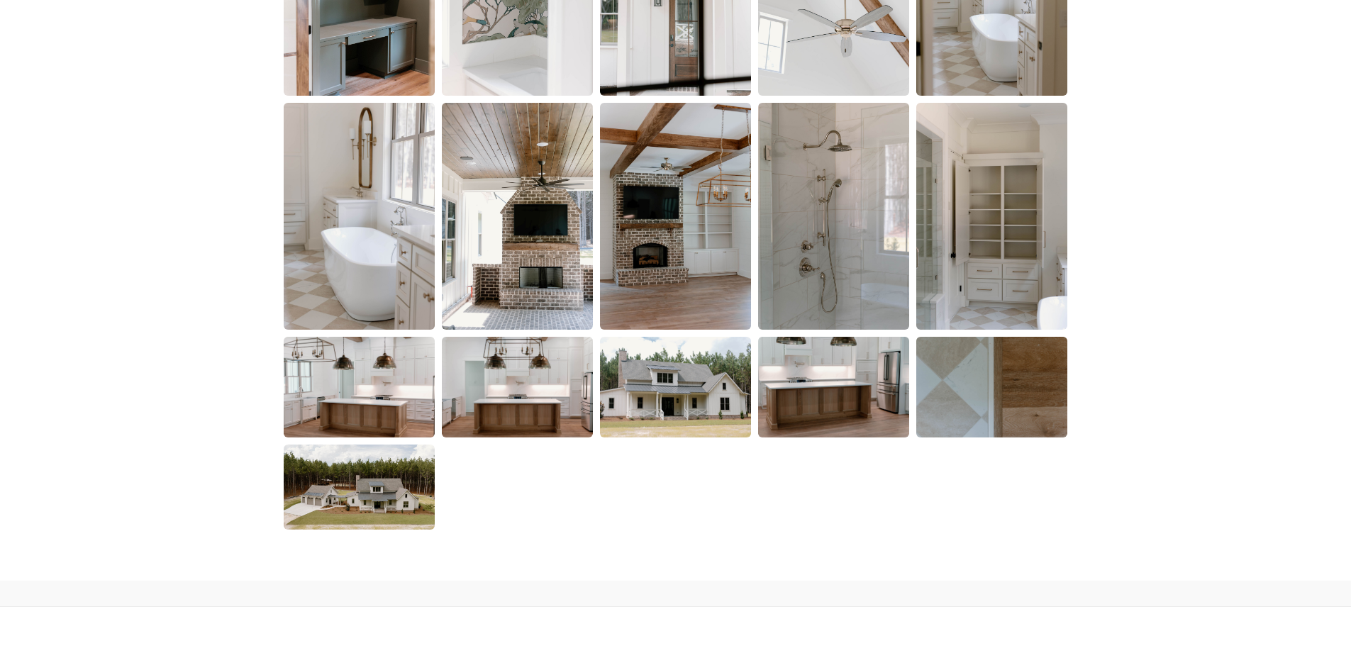
scroll to position [2269, 0]
click at [355, 482] on img at bounding box center [359, 486] width 154 height 87
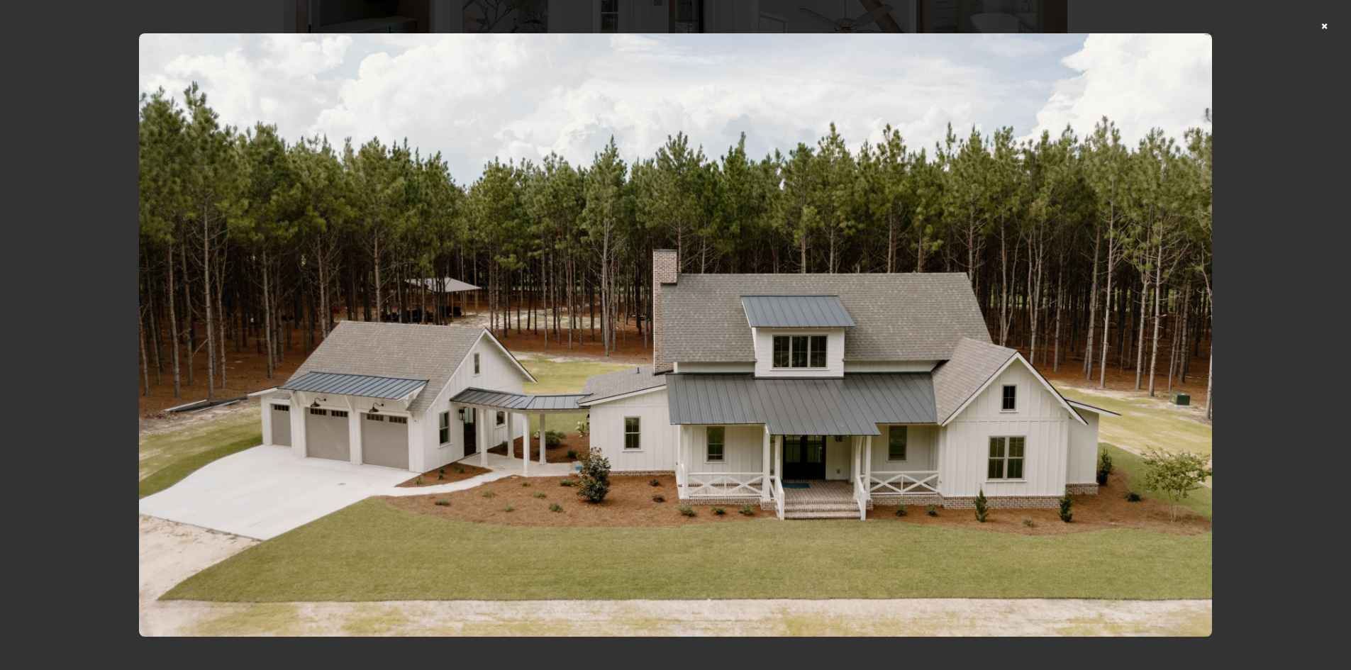
click at [1338, 26] on div at bounding box center [675, 335] width 1351 height 670
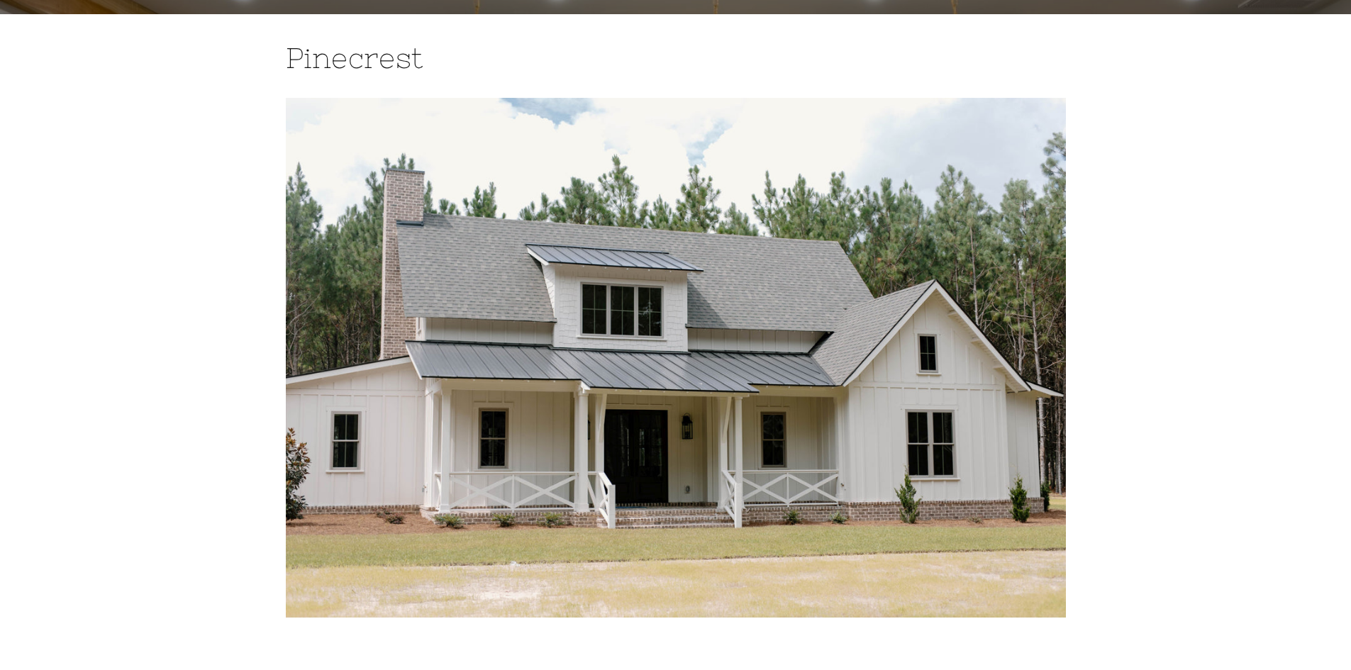
scroll to position [0, 0]
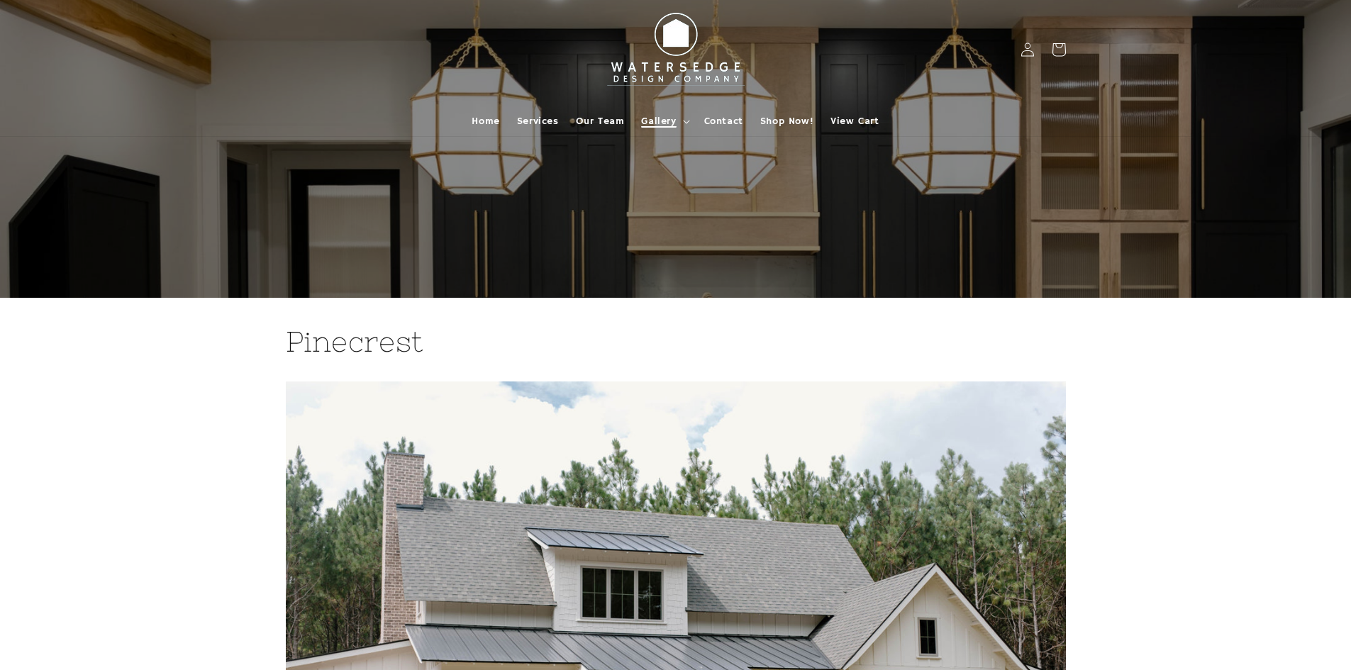
click at [672, 117] on span "Gallery" at bounding box center [658, 121] width 35 height 13
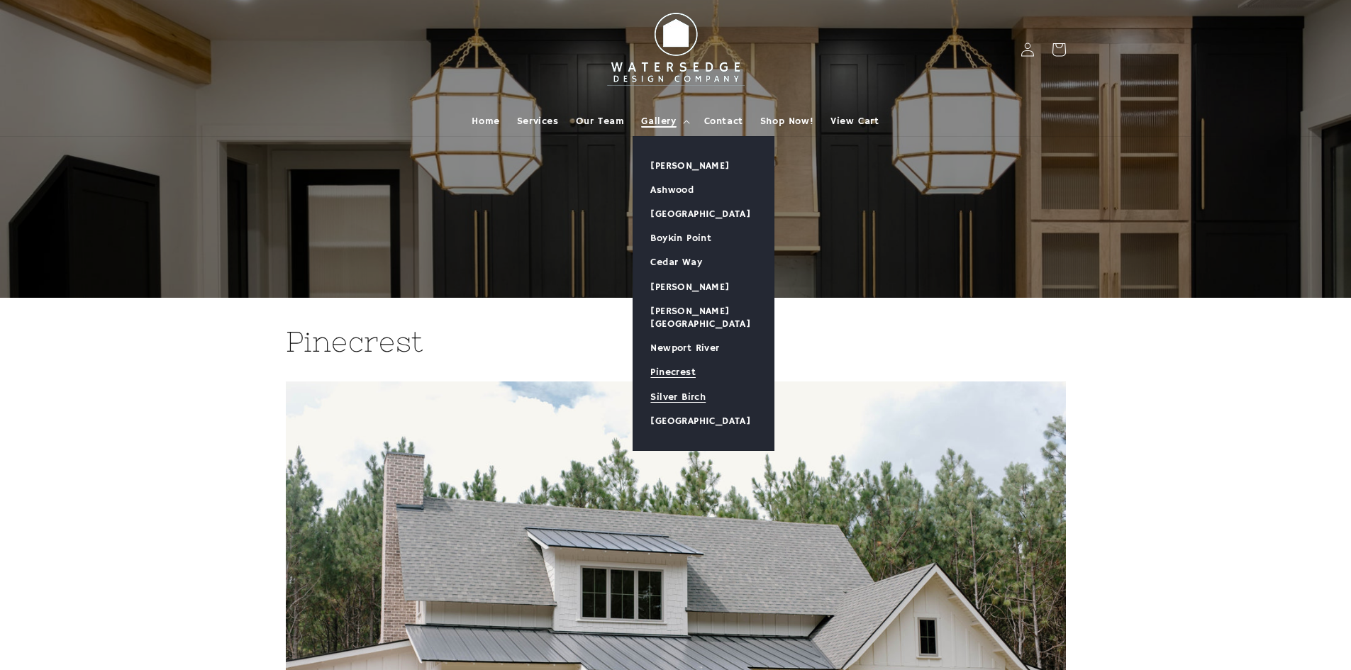
click at [689, 385] on link "Silver Birch" at bounding box center [703, 397] width 140 height 24
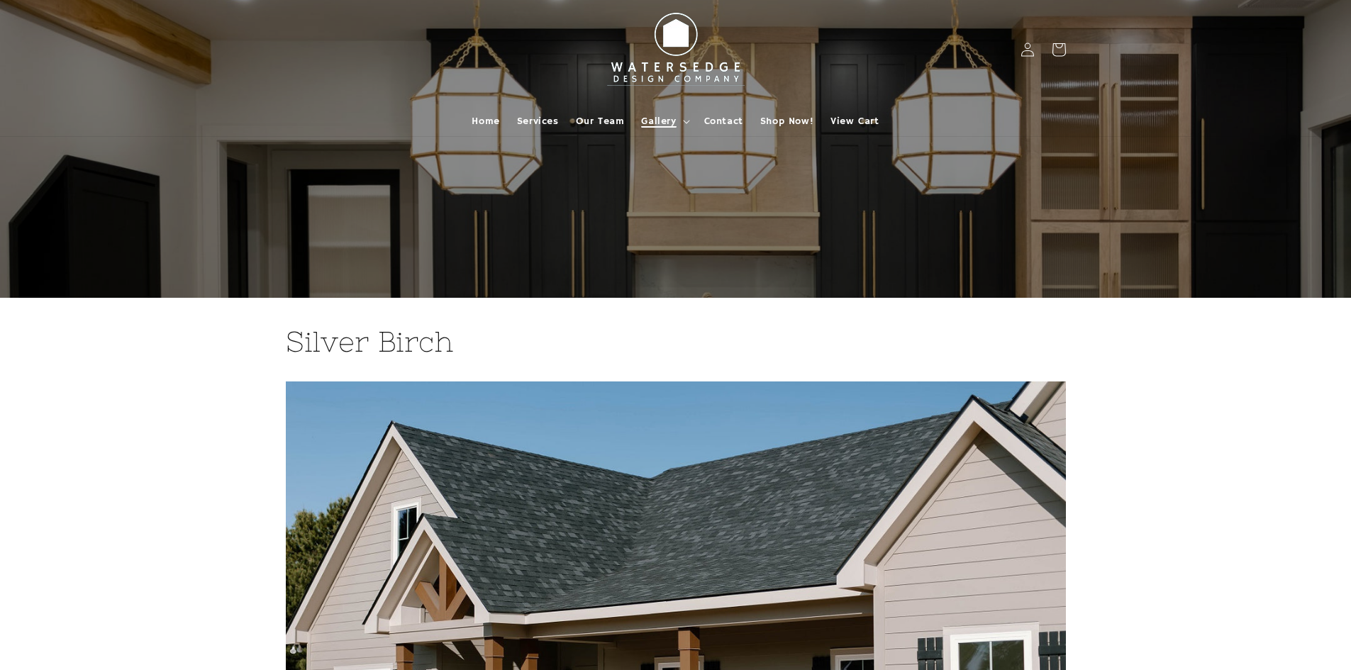
click at [676, 122] on span "Gallery" at bounding box center [658, 121] width 35 height 13
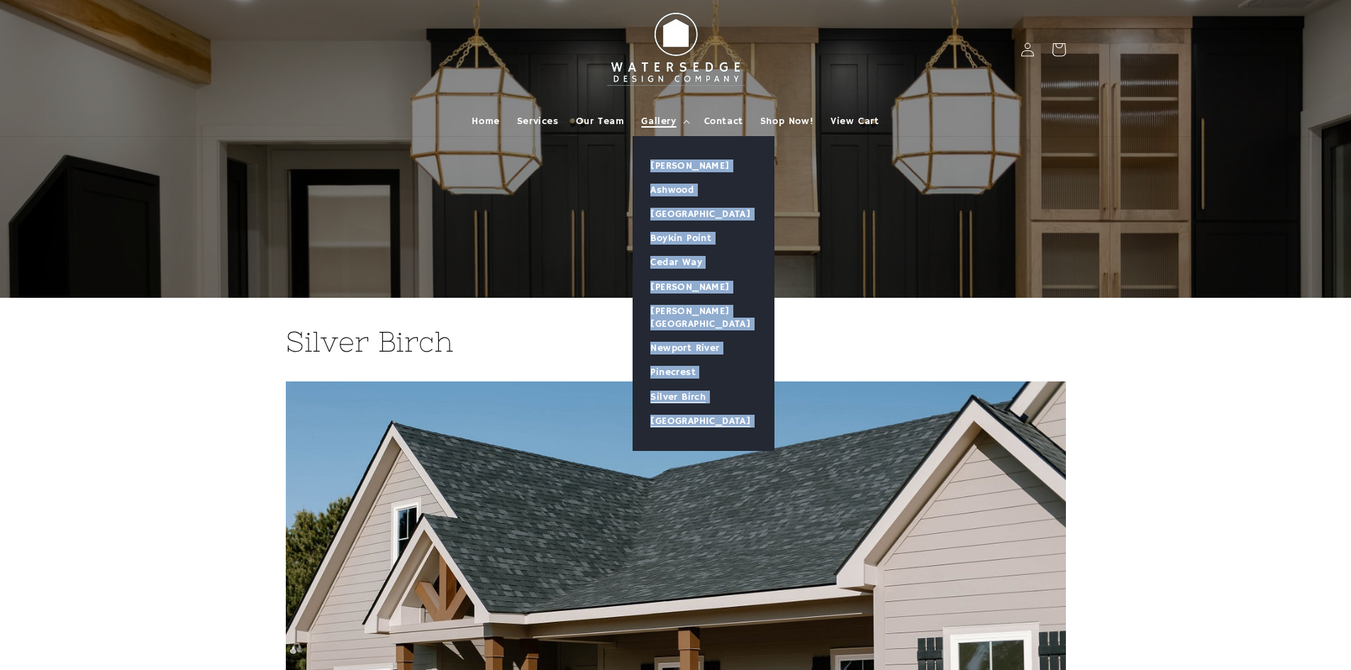
click at [689, 409] on link "[GEOGRAPHIC_DATA]" at bounding box center [703, 421] width 140 height 24
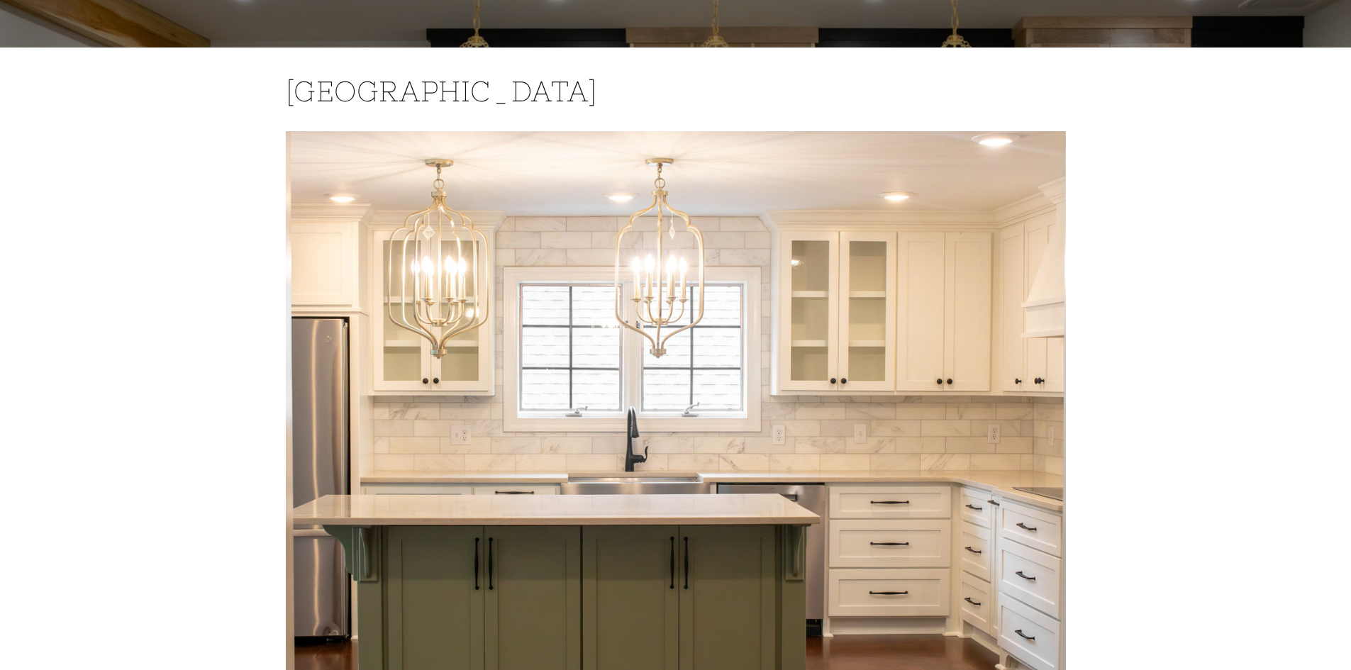
scroll to position [71, 0]
